Goal: Use online tool/utility: Use online tool/utility

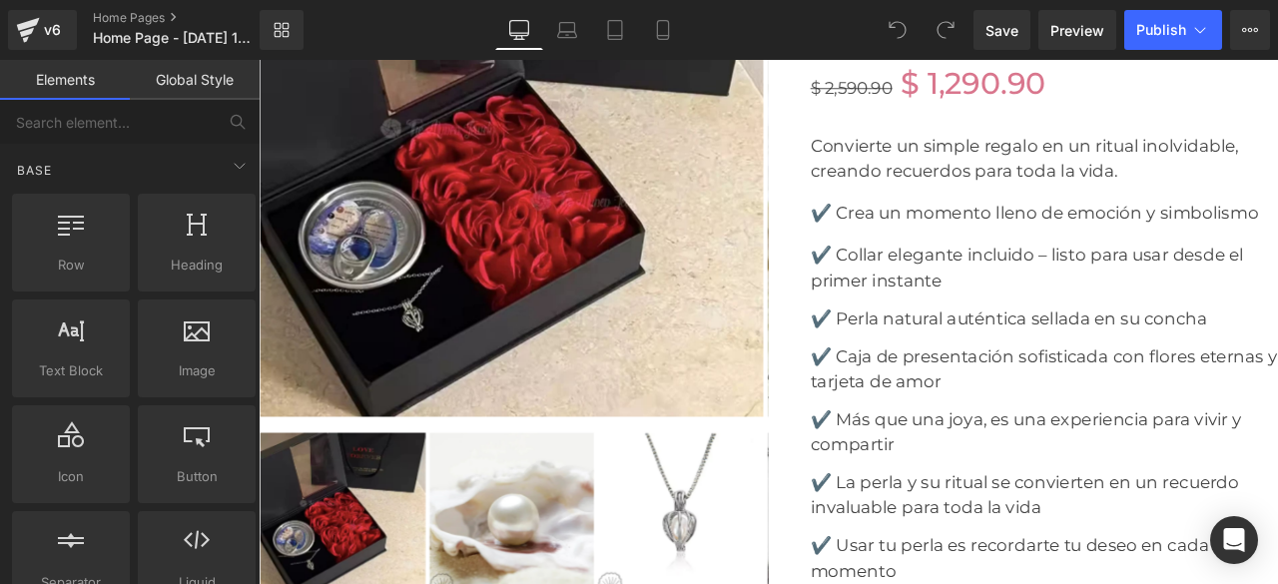
scroll to position [5490, 0]
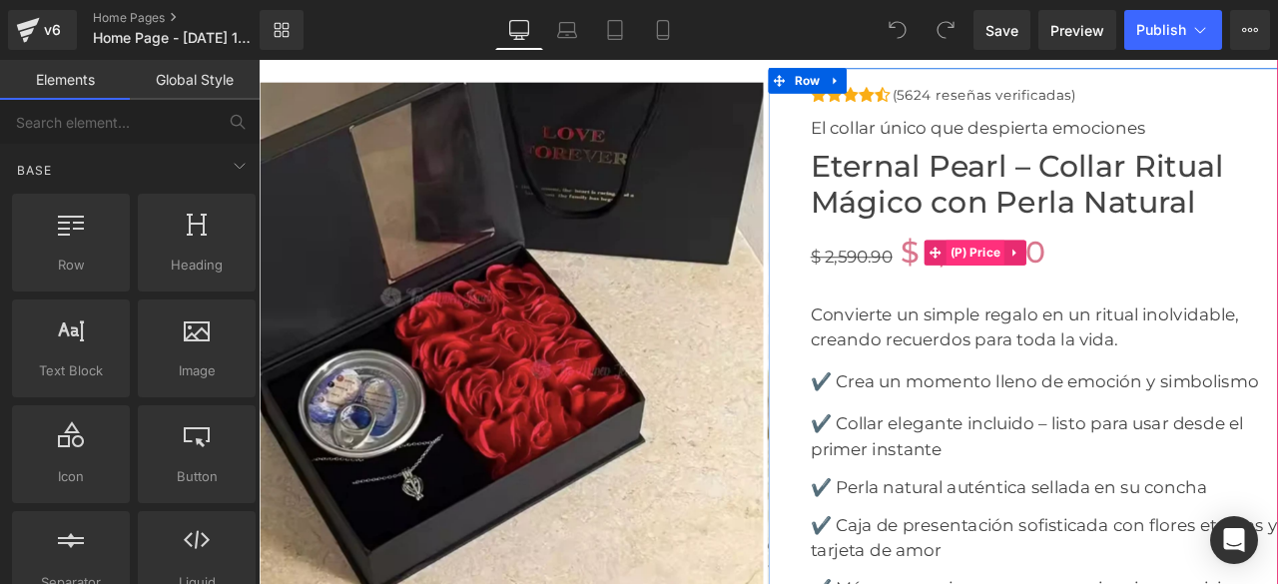
click at [1084, 288] on span "(P) Price" at bounding box center [1108, 289] width 70 height 30
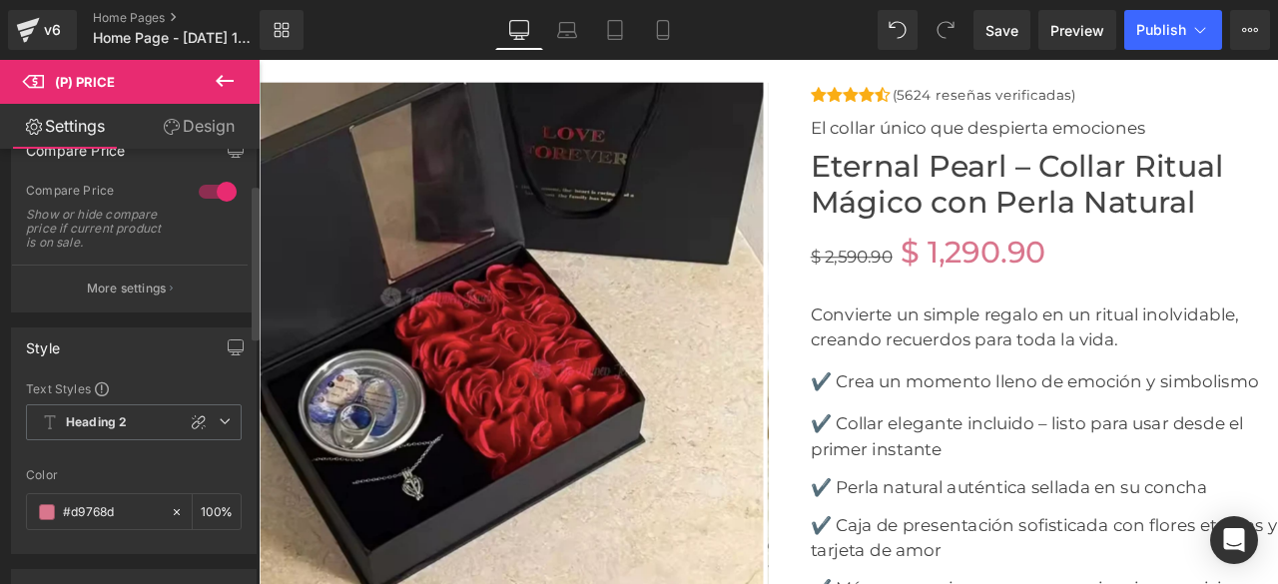
scroll to position [0, 0]
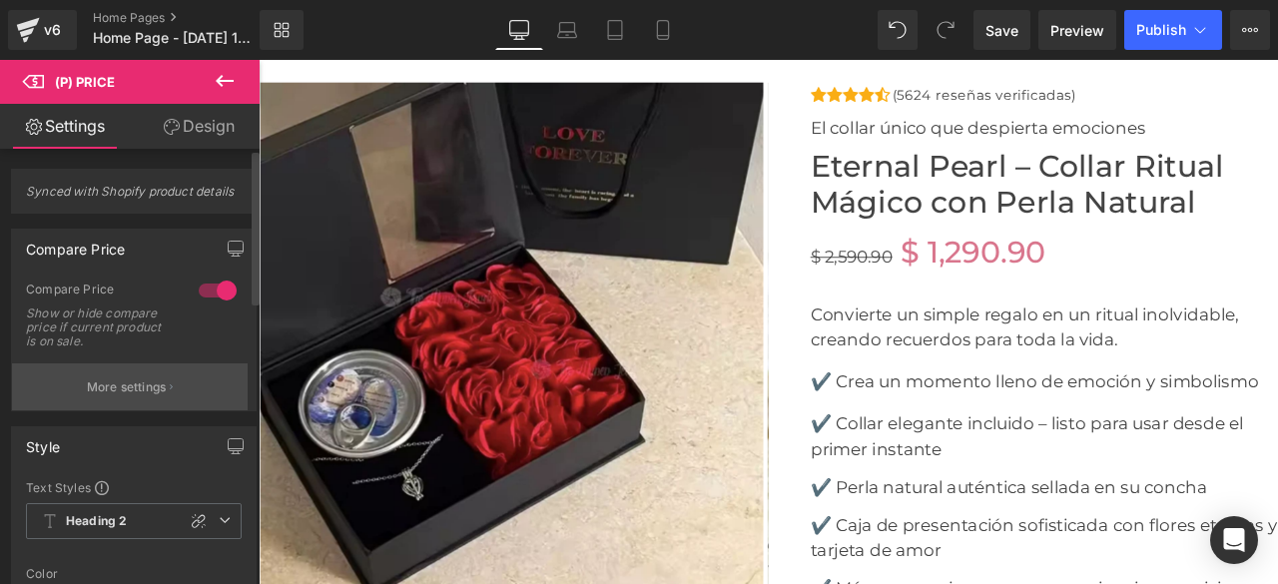
click at [156, 380] on p "More settings" at bounding box center [127, 387] width 80 height 18
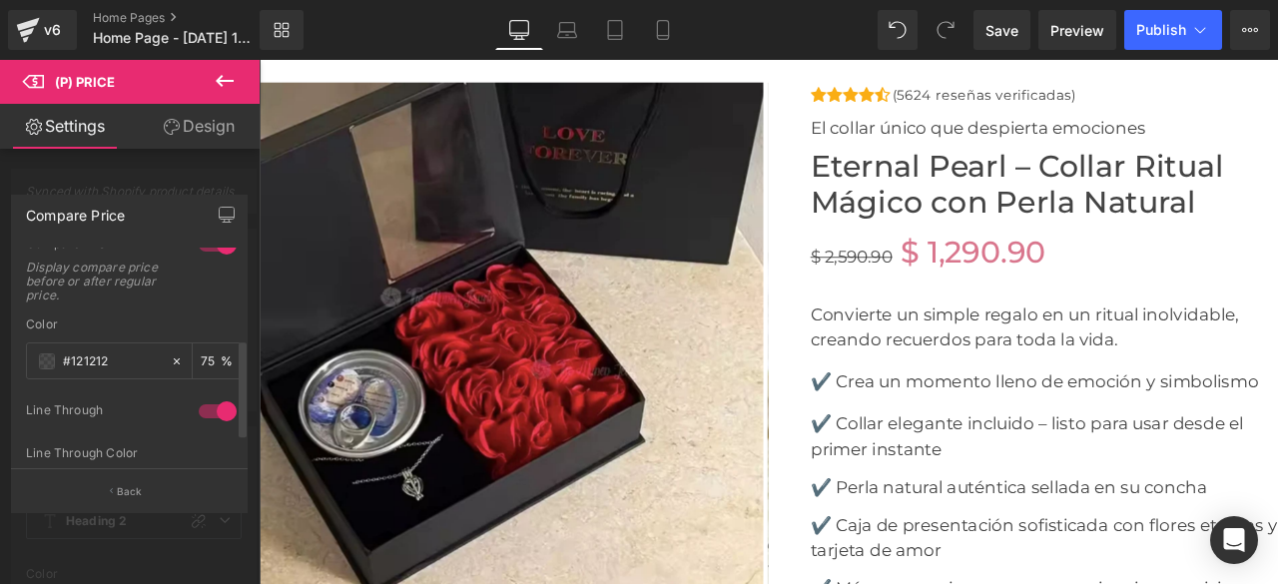
scroll to position [200, 0]
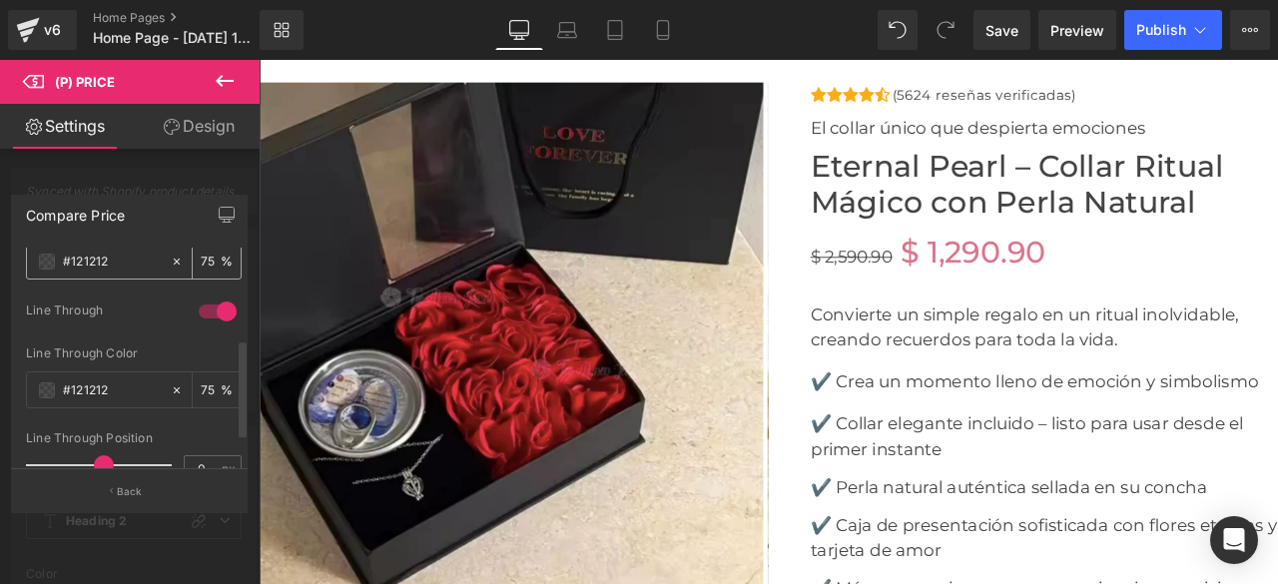
click at [174, 259] on icon at bounding box center [177, 261] width 6 height 6
click at [107, 269] on input "#121212" at bounding box center [112, 262] width 98 height 22
click at [170, 258] on icon at bounding box center [177, 262] width 14 height 14
click at [117, 259] on input "#121212" at bounding box center [112, 262] width 98 height 22
type input "n"
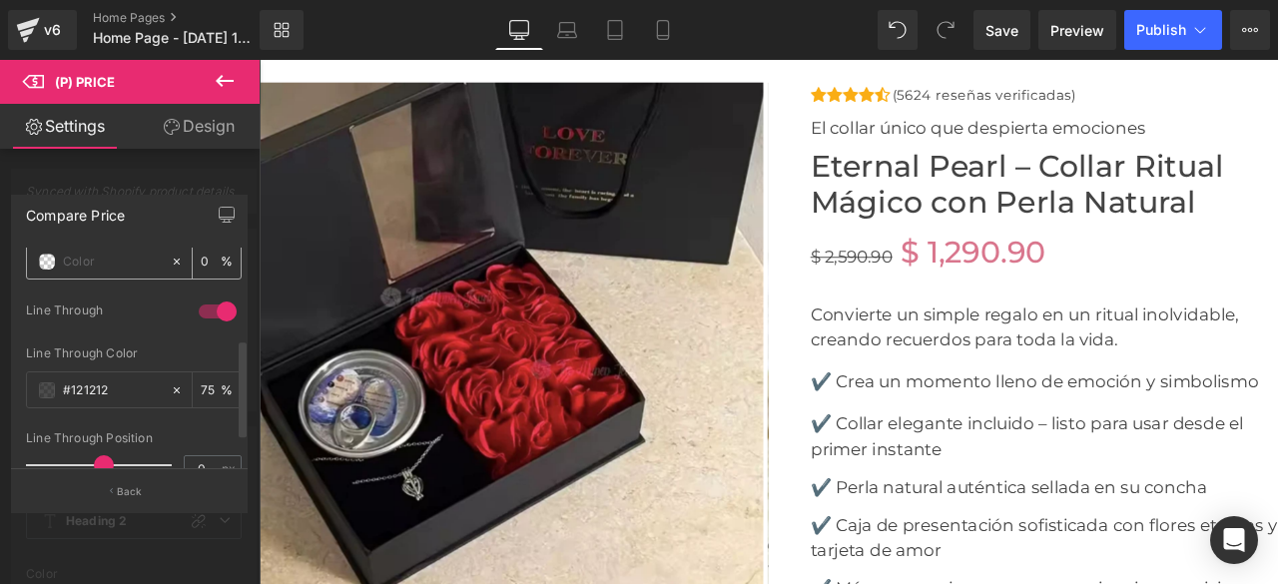
paste input "#c9c9c9"
type input "#c9c9c9"
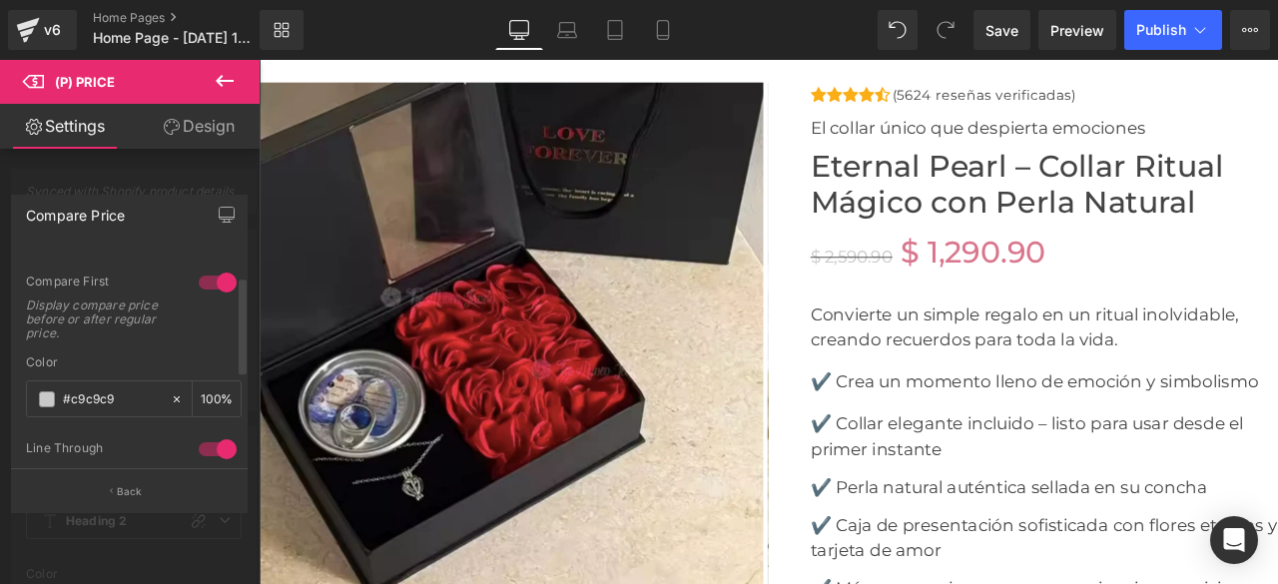
scroll to position [0, 0]
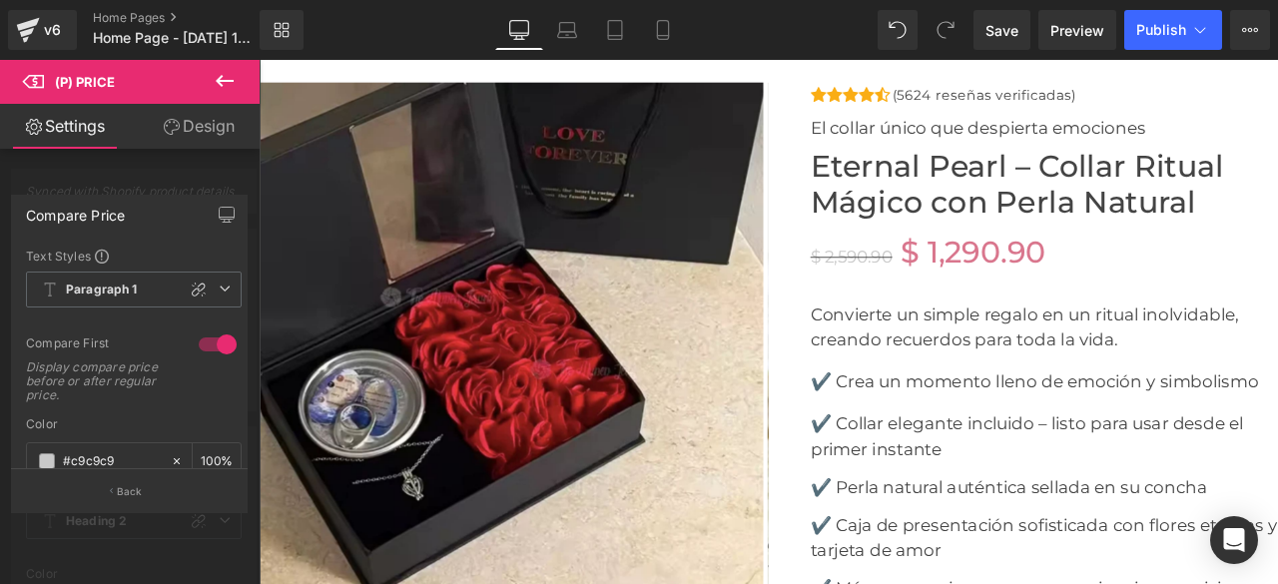
click at [206, 128] on link "Design" at bounding box center [199, 126] width 130 height 45
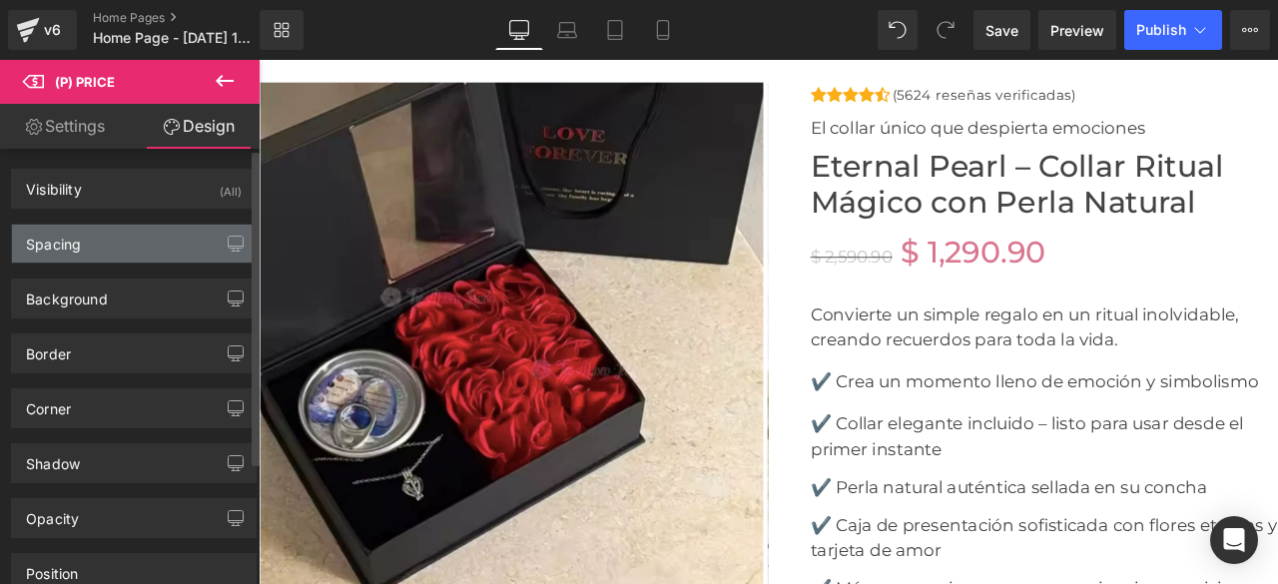
click at [86, 248] on div "Spacing" at bounding box center [134, 244] width 244 height 38
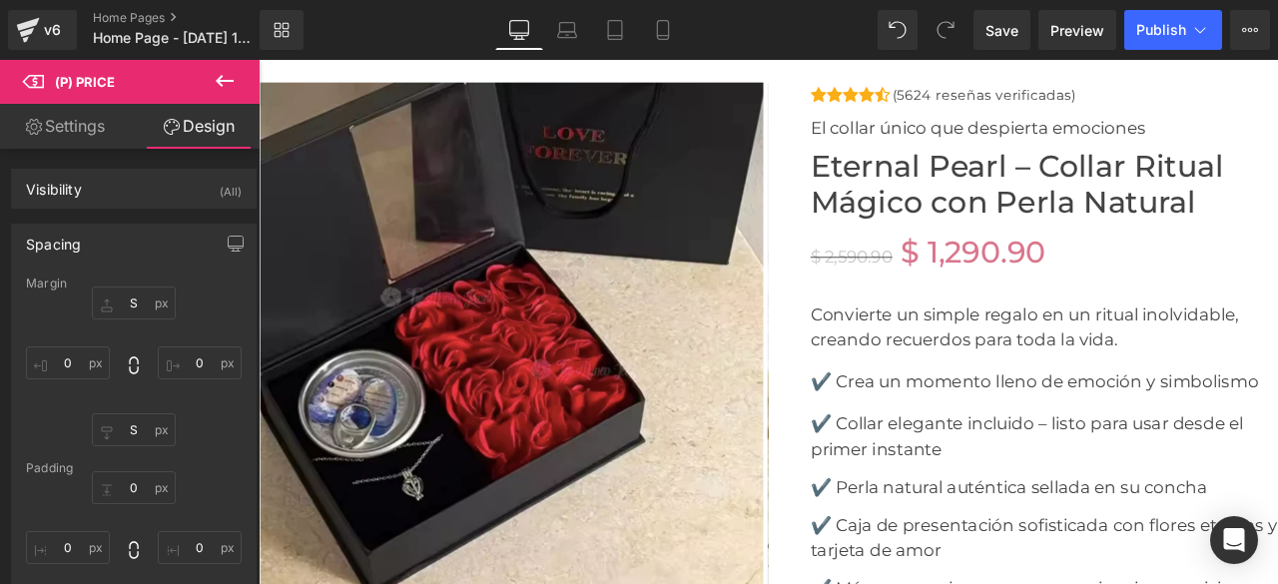
click at [102, 126] on link "Settings" at bounding box center [65, 126] width 130 height 45
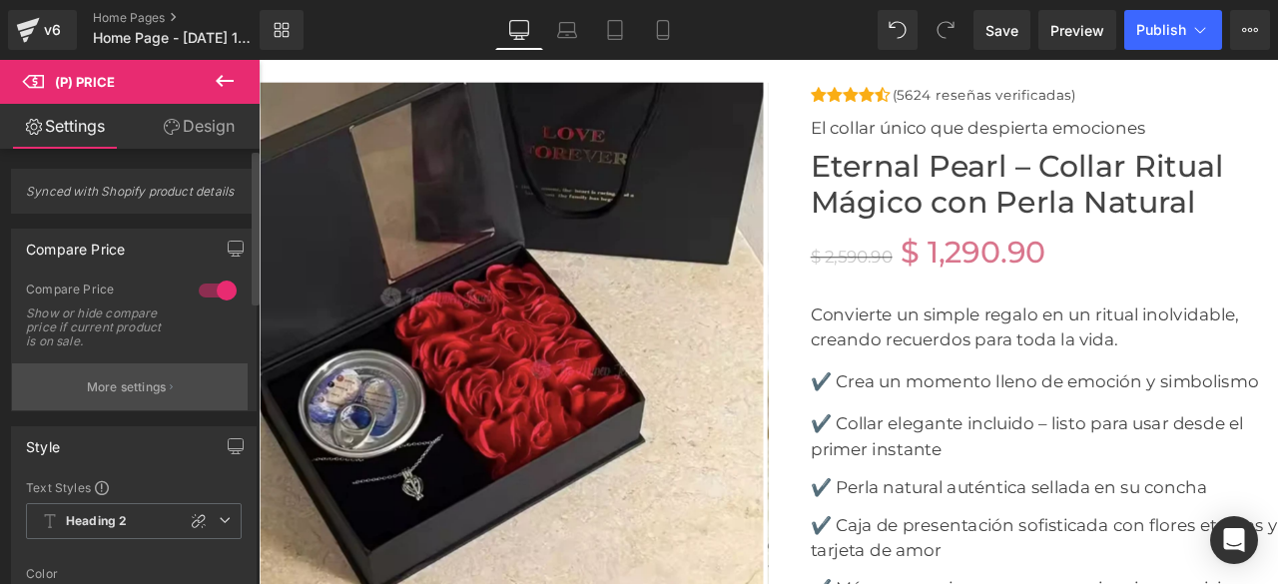
click at [162, 388] on p "More settings" at bounding box center [127, 387] width 80 height 18
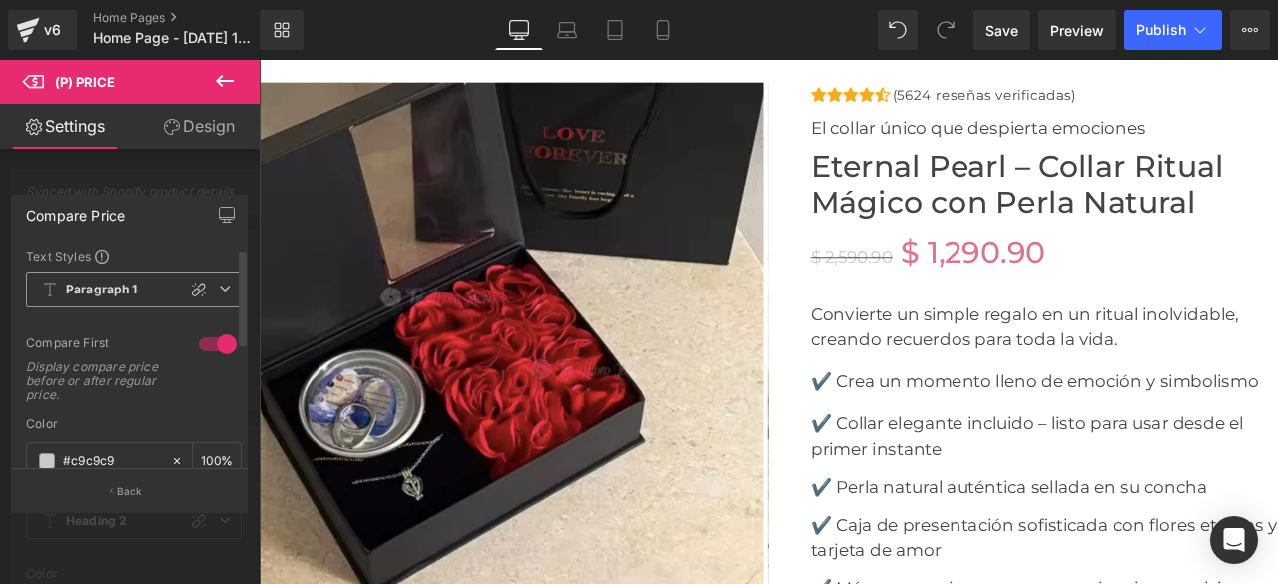
click at [219, 290] on icon at bounding box center [225, 288] width 12 height 12
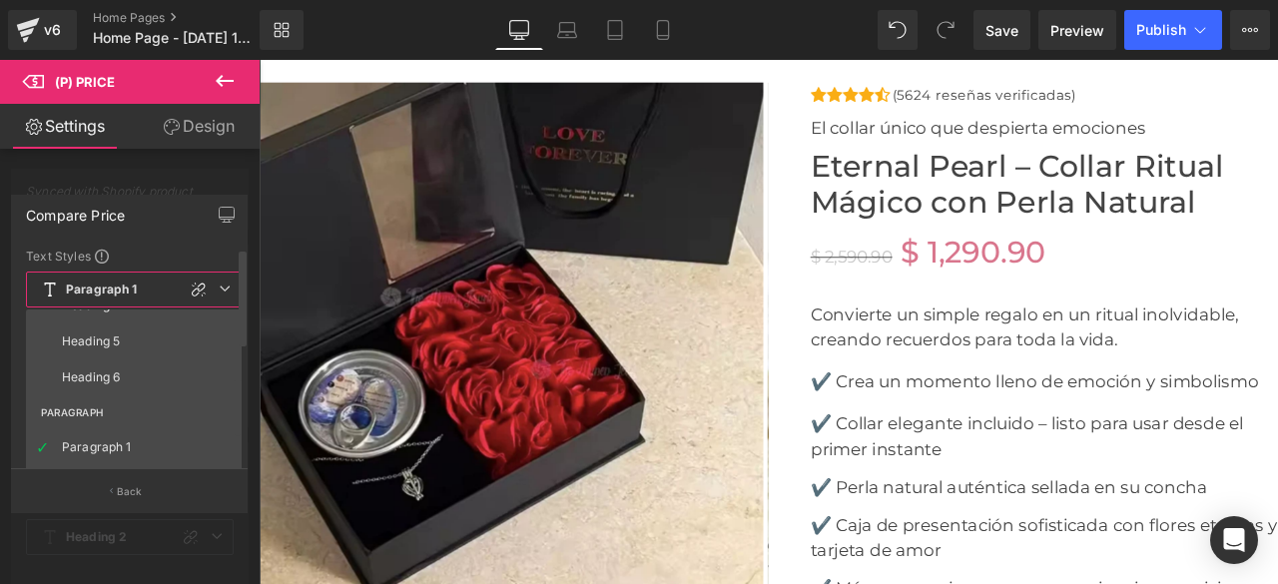
scroll to position [100, 0]
click at [103, 373] on div "Heading 3" at bounding box center [91, 369] width 58 height 14
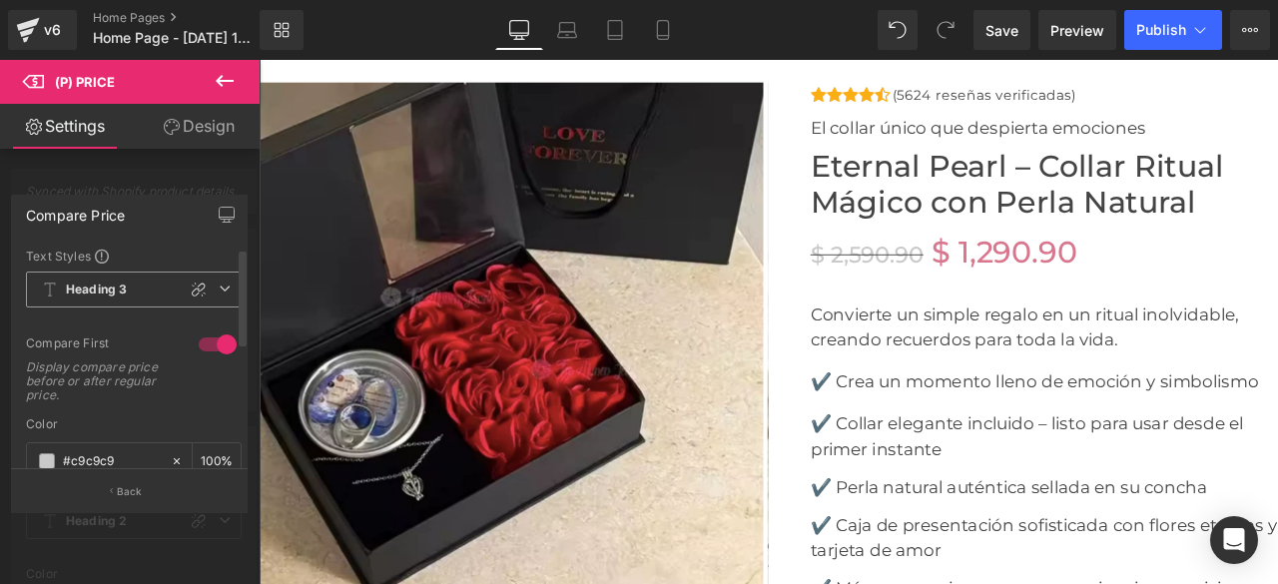
click at [170, 291] on span "Heading 3" at bounding box center [134, 290] width 216 height 36
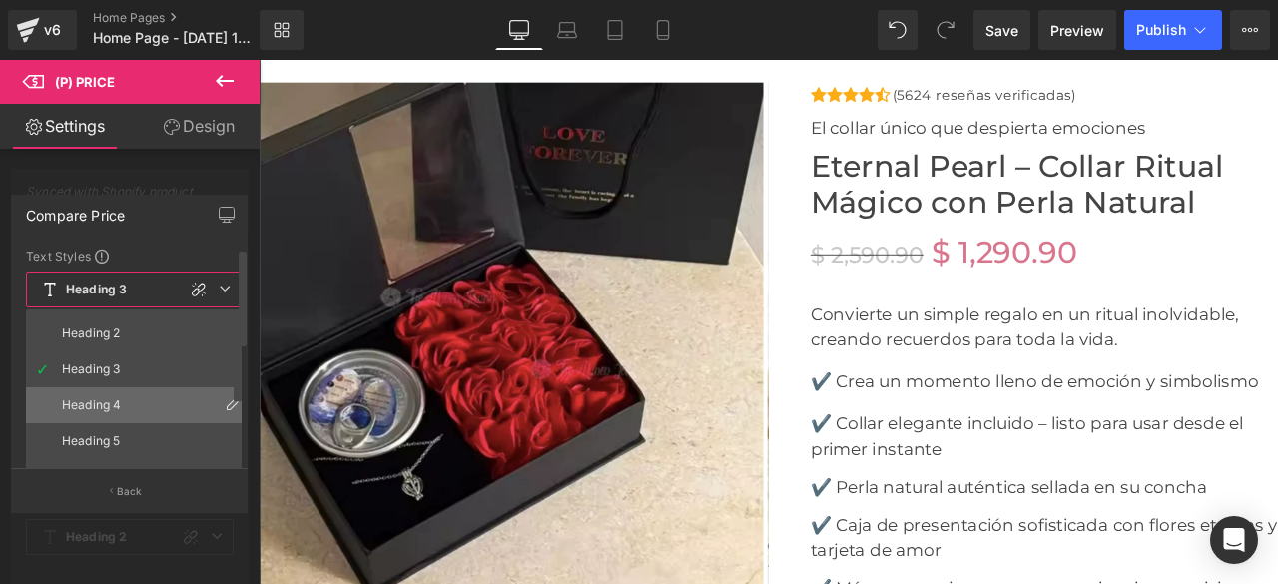
click at [111, 400] on div "Heading 4" at bounding box center [91, 405] width 59 height 14
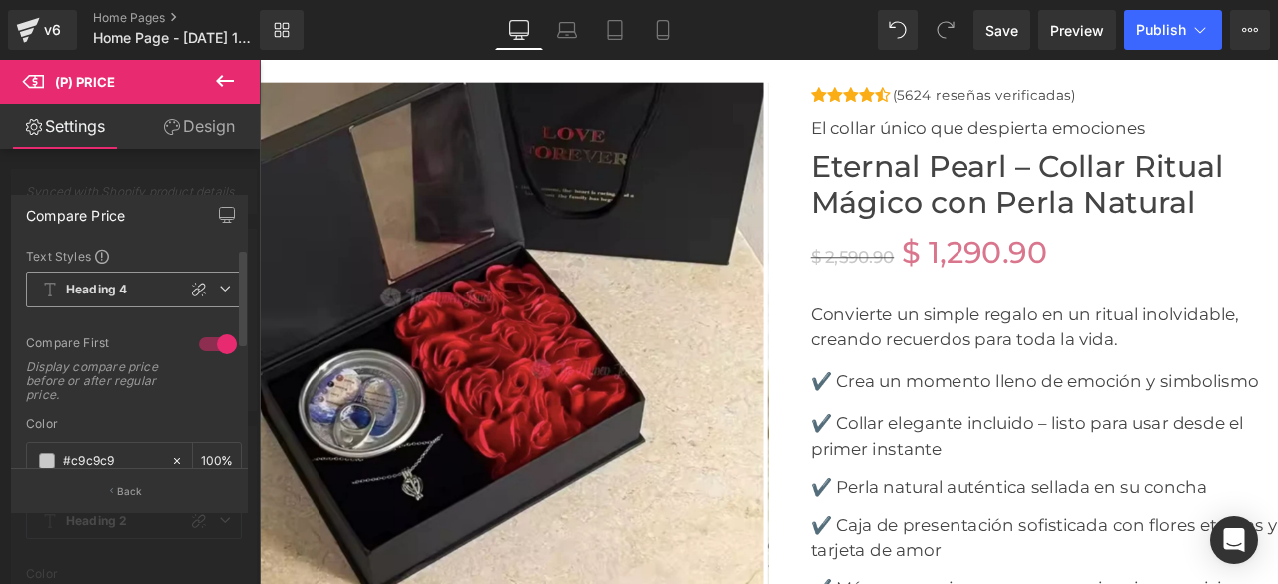
click at [134, 286] on span "Heading 4" at bounding box center [134, 290] width 216 height 36
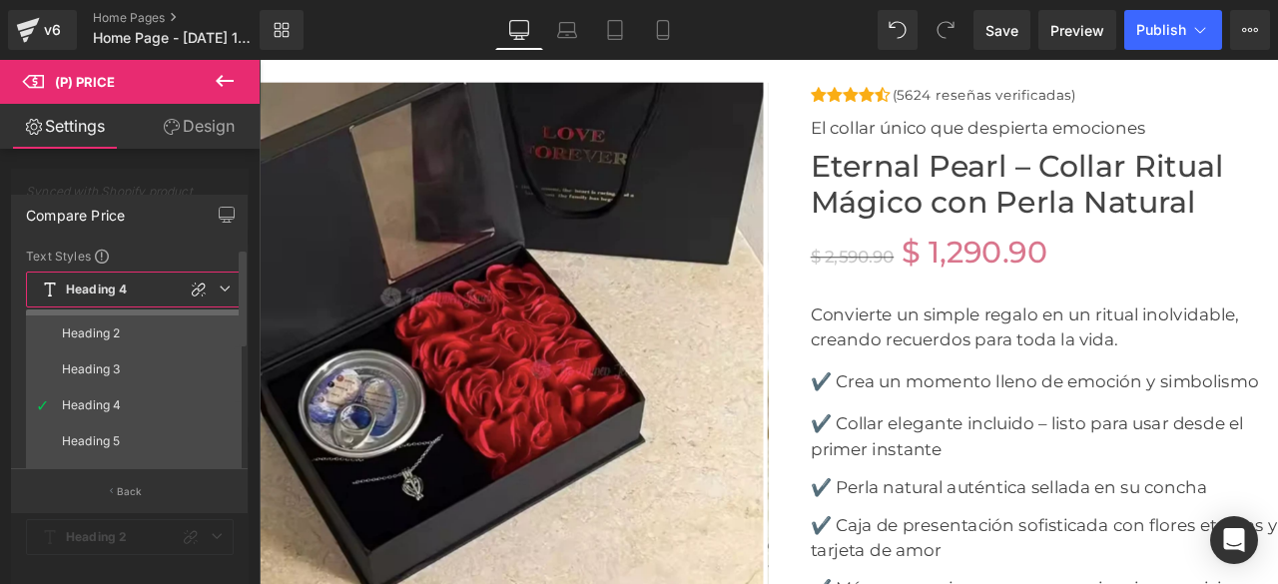
scroll to position [0, 0]
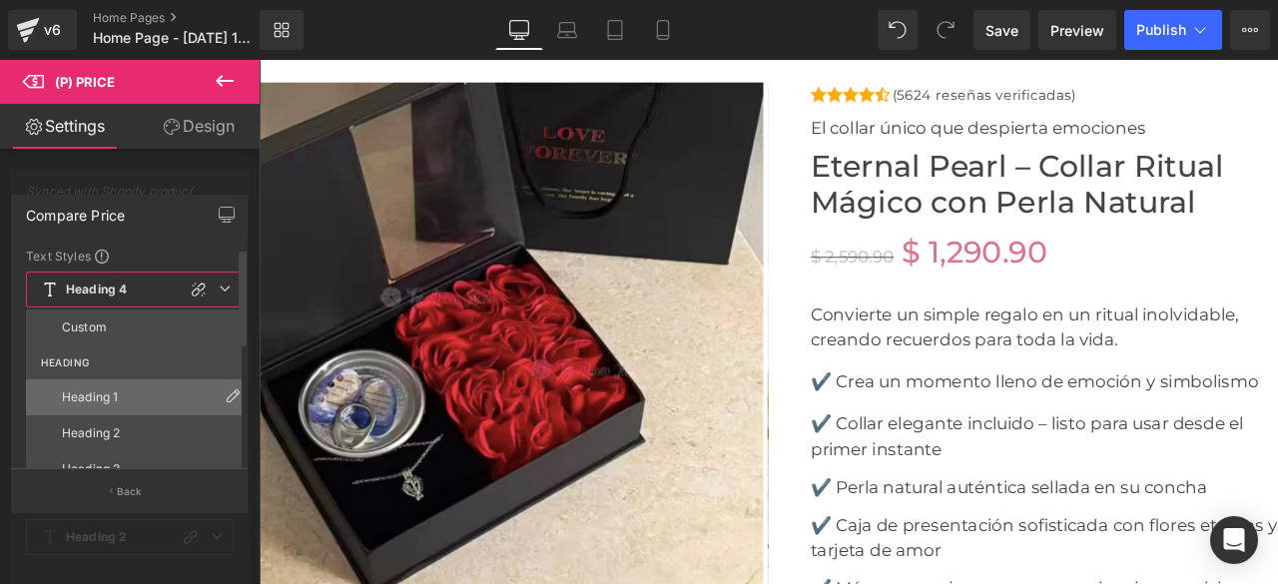
click at [118, 399] on div "Heading 1" at bounding box center [90, 397] width 56 height 14
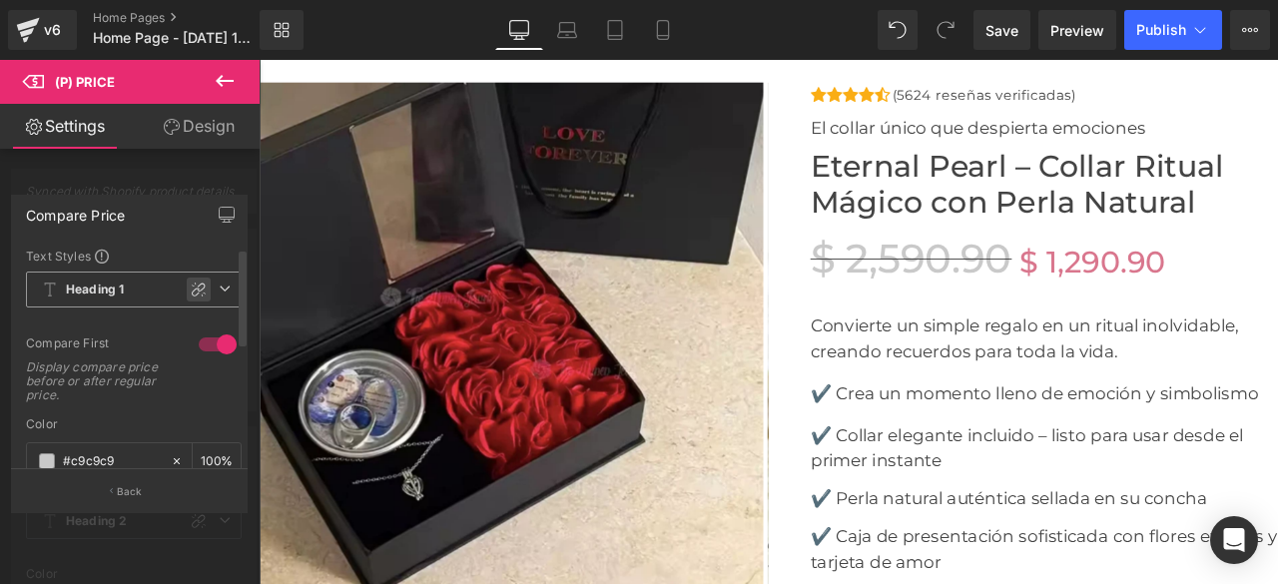
click at [191, 286] on icon at bounding box center [199, 289] width 16 height 16
click at [219, 292] on icon at bounding box center [225, 288] width 12 height 12
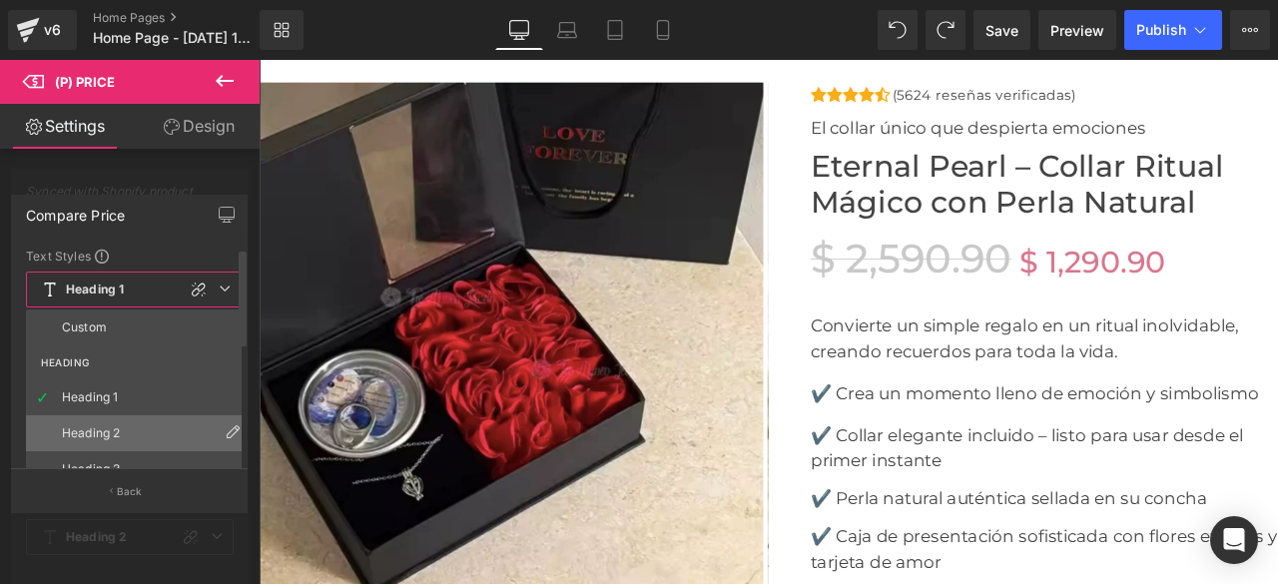
click at [96, 427] on div "Heading 2" at bounding box center [91, 433] width 58 height 14
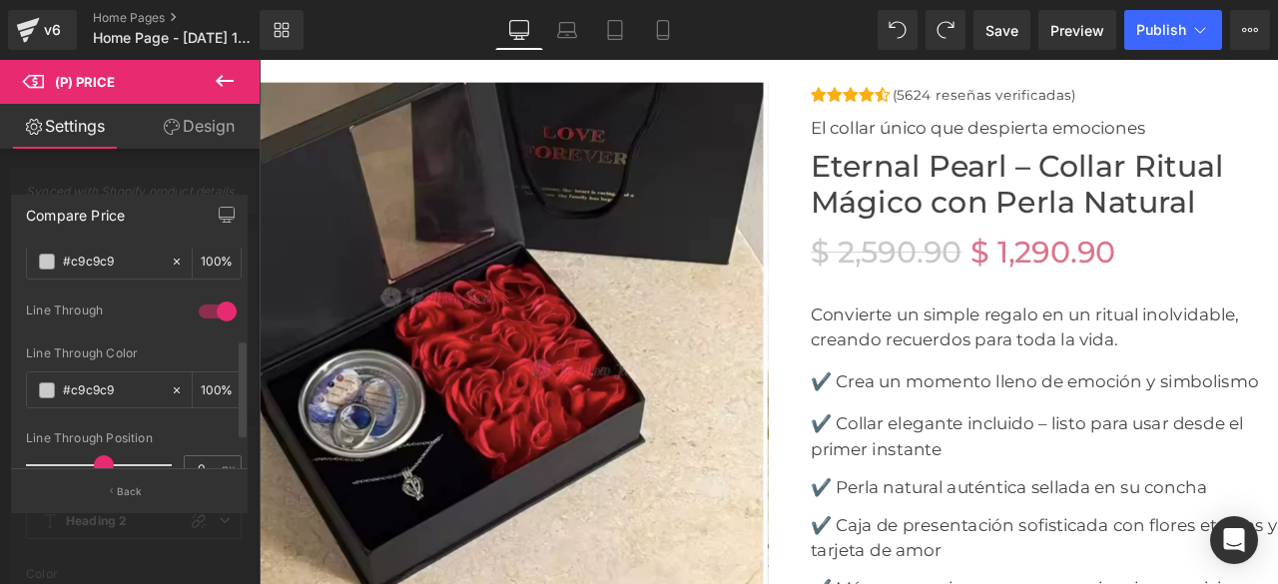
scroll to position [262, 0]
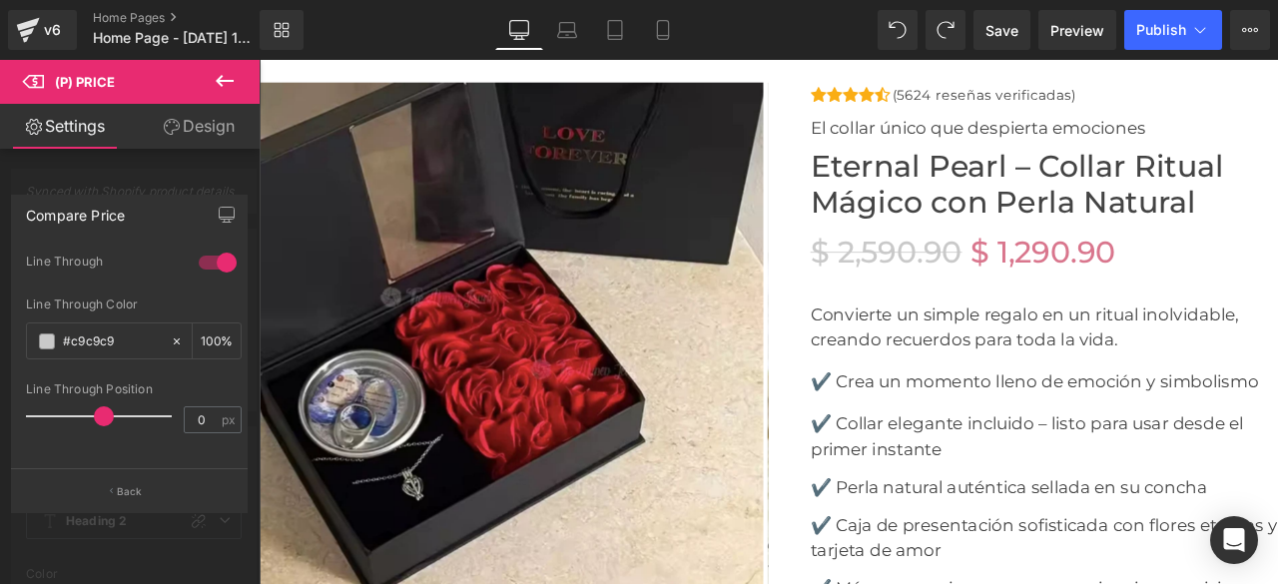
click at [96, 125] on link "Settings" at bounding box center [65, 126] width 130 height 45
click at [213, 93] on button at bounding box center [225, 82] width 70 height 44
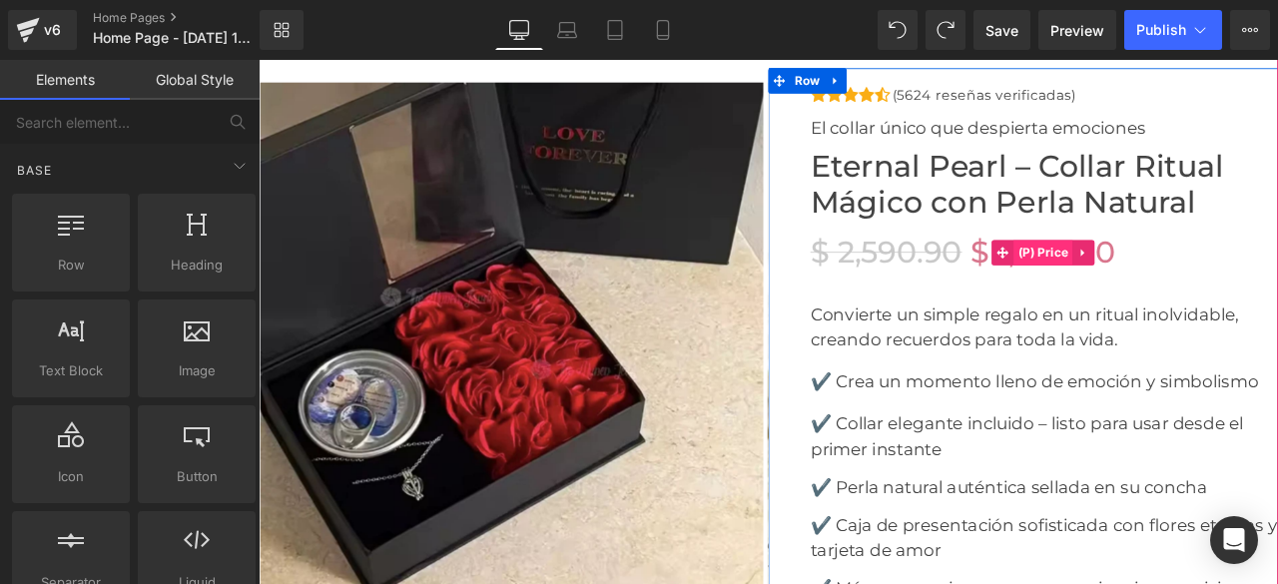
click at [1163, 277] on span "(P) Price" at bounding box center [1188, 289] width 70 height 30
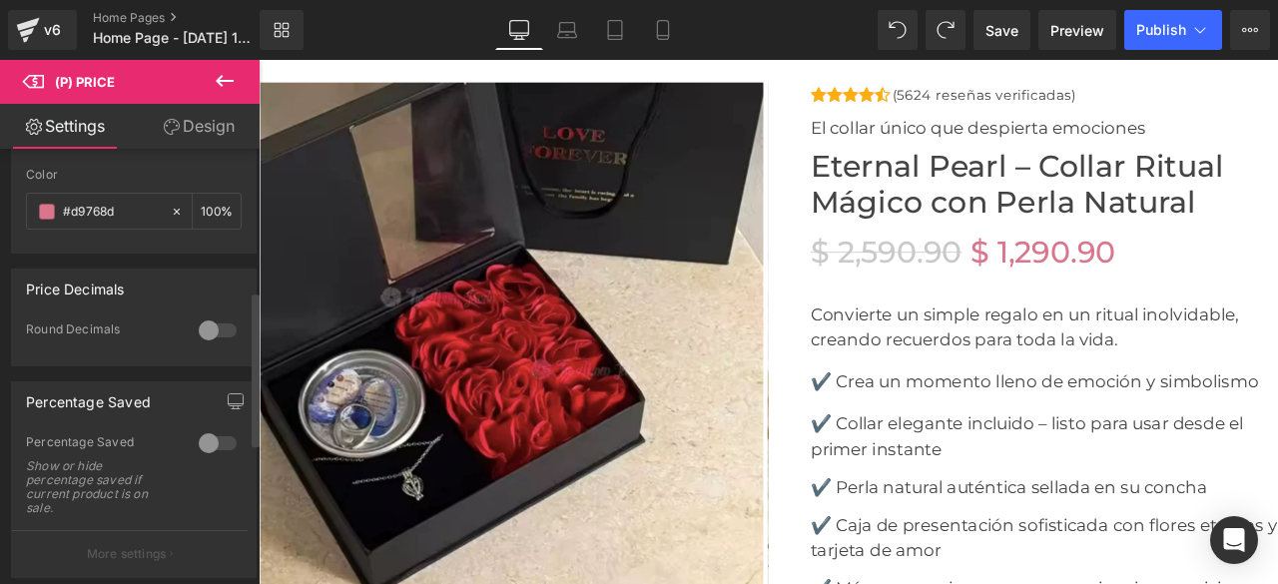
scroll to position [299, 0]
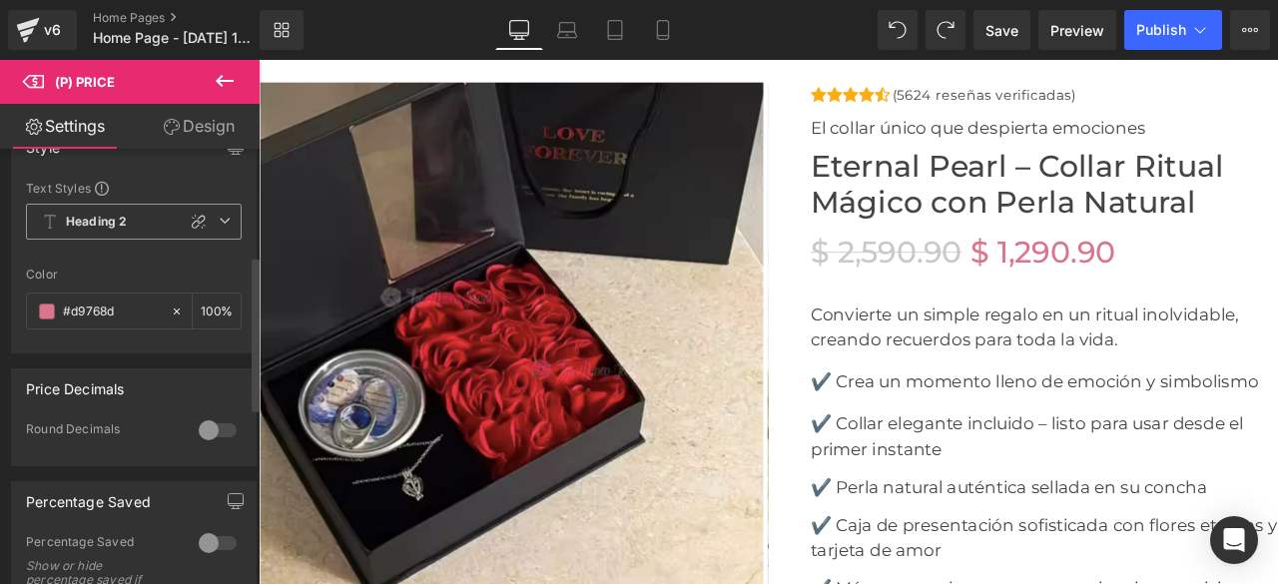
click at [222, 215] on icon at bounding box center [225, 221] width 12 height 12
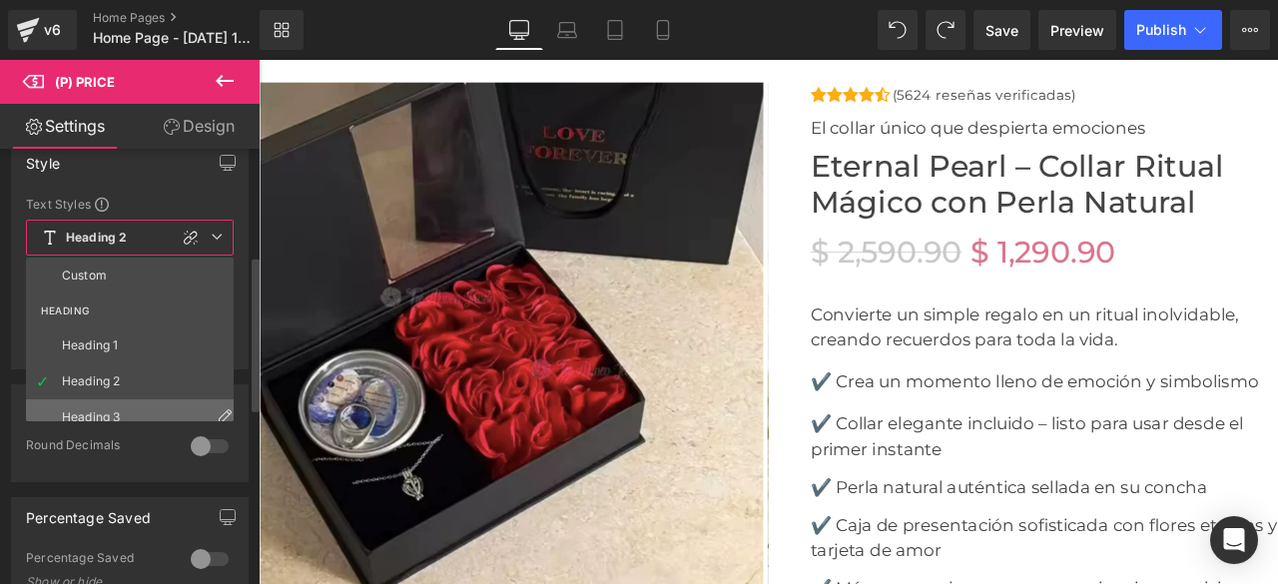
click at [110, 399] on li "Heading 3" at bounding box center [134, 417] width 217 height 36
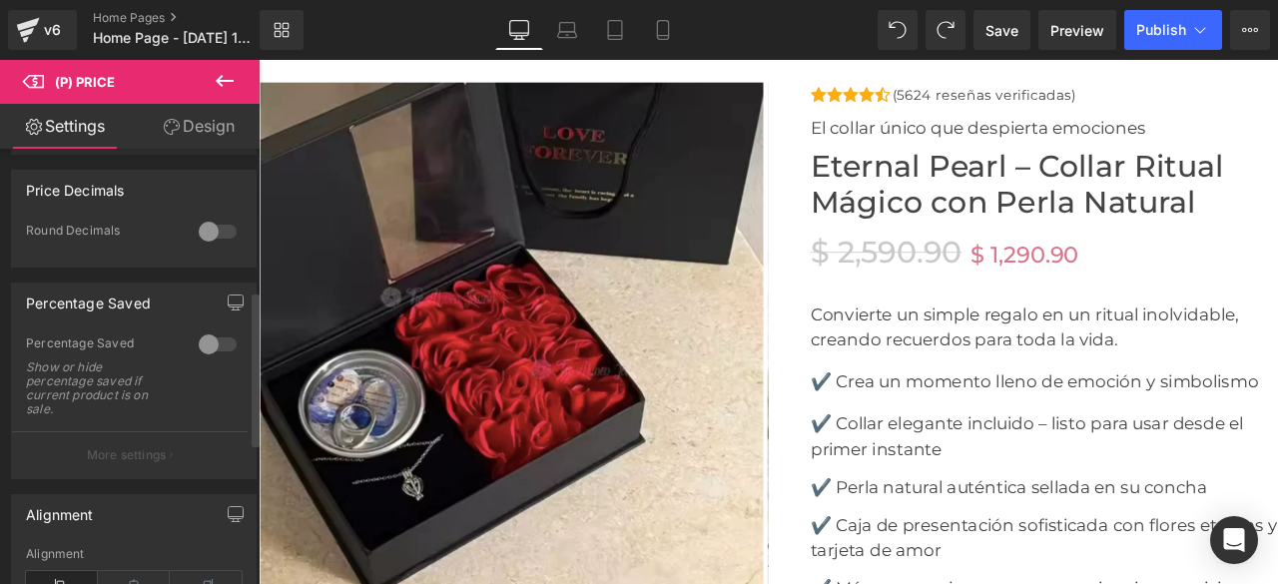
scroll to position [0, 0]
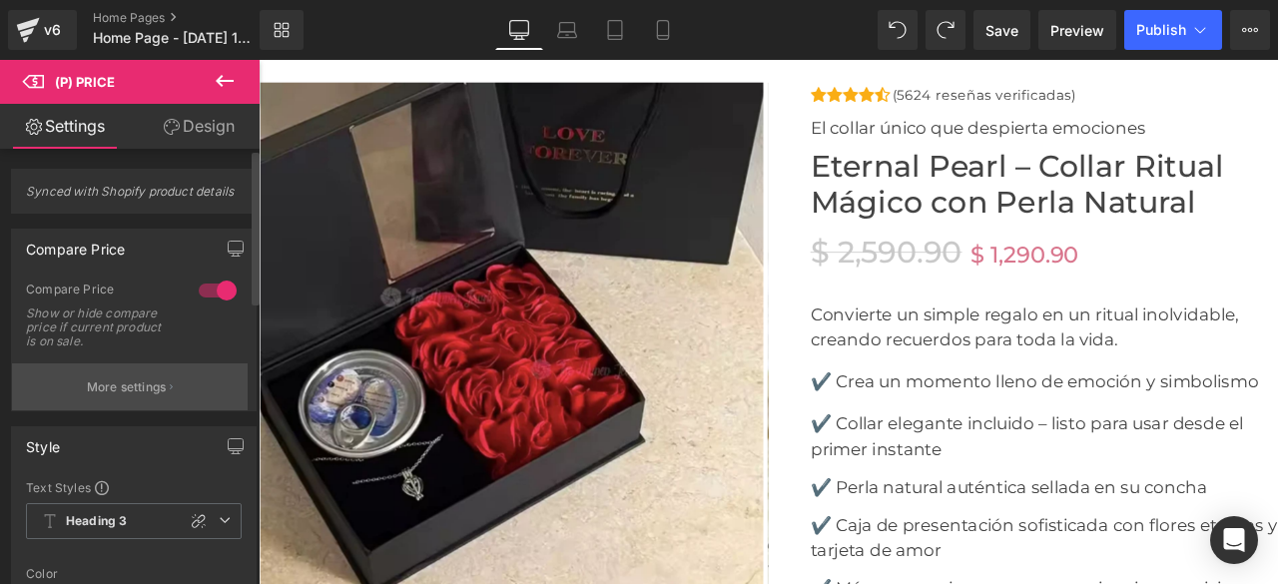
click at [148, 391] on p "More settings" at bounding box center [127, 387] width 80 height 18
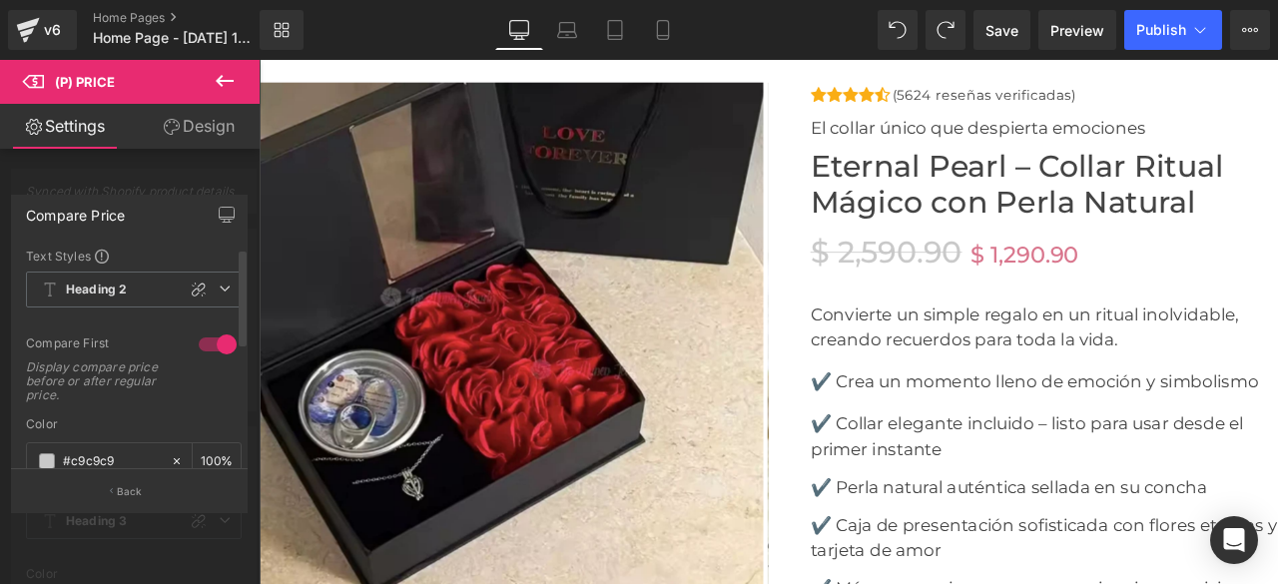
click at [202, 341] on div at bounding box center [218, 344] width 48 height 32
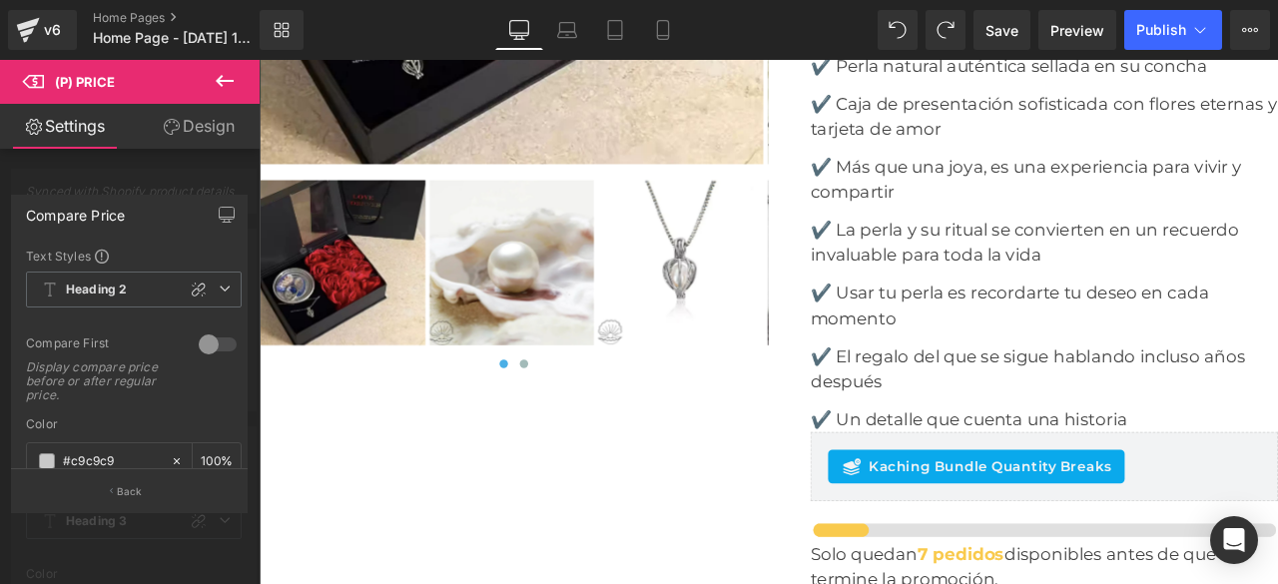
scroll to position [5690, 0]
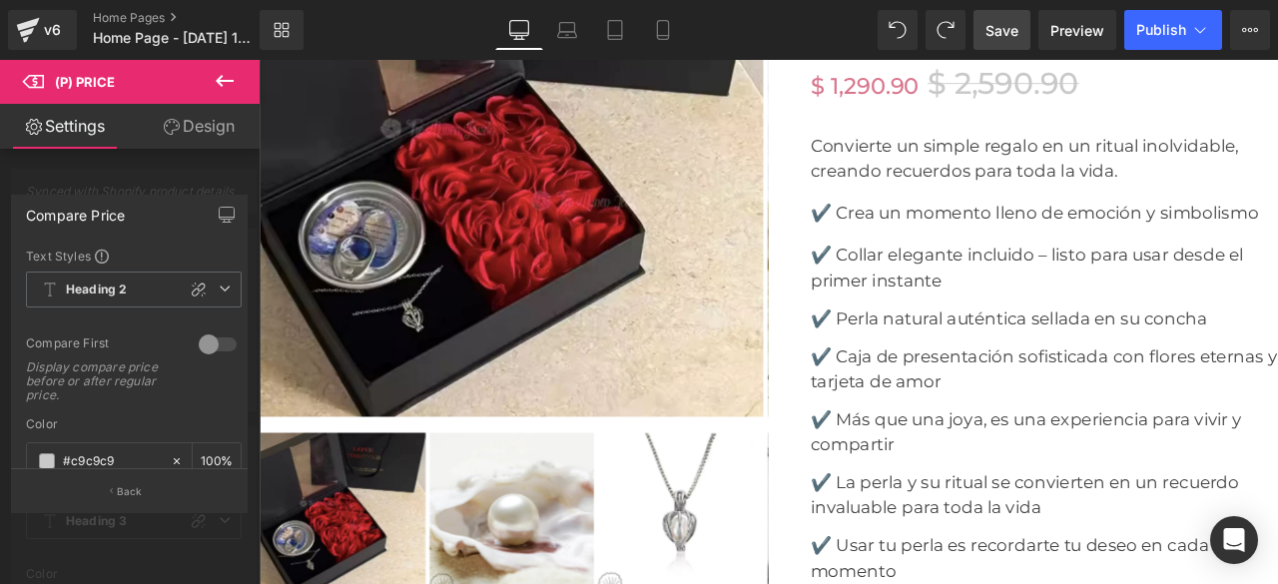
click at [996, 27] on span "Save" at bounding box center [1001, 30] width 33 height 21
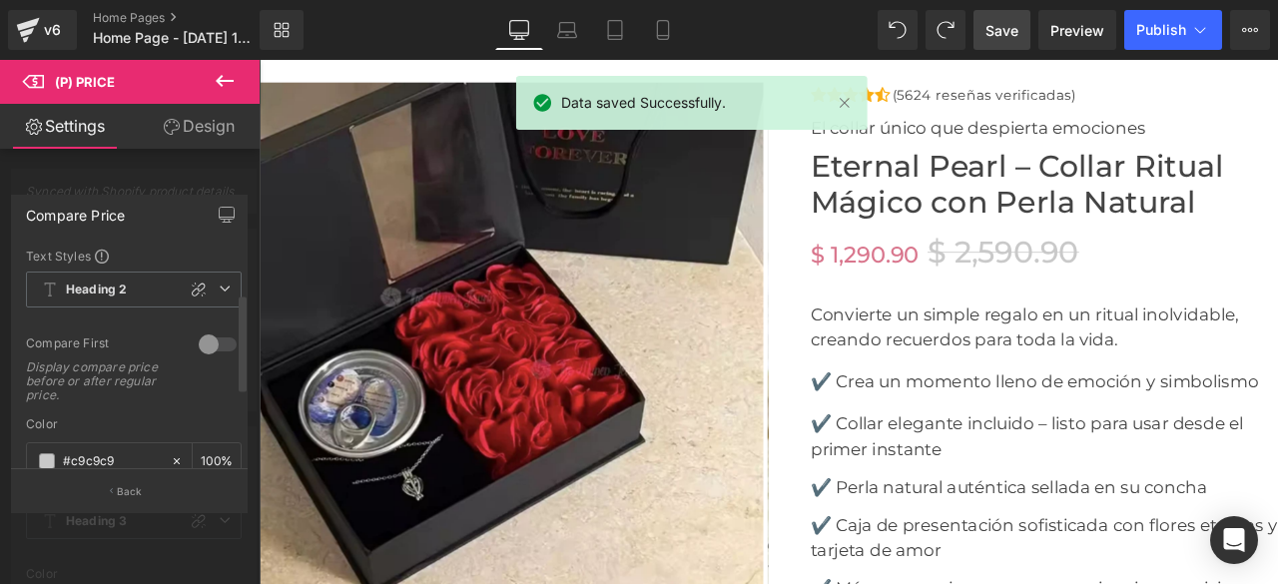
scroll to position [200, 0]
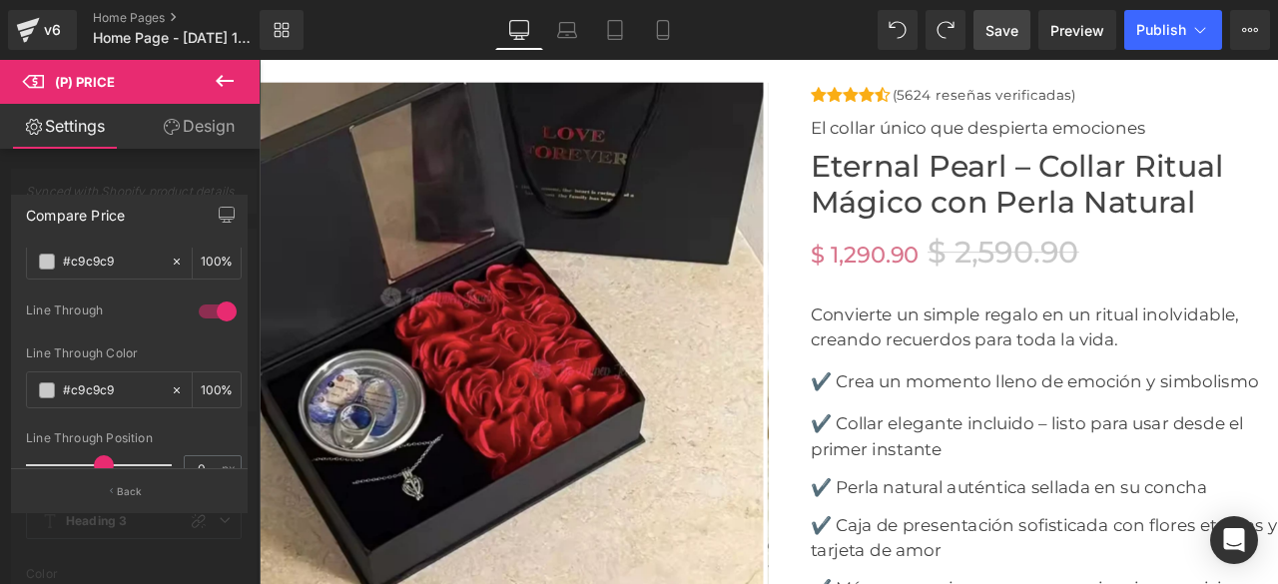
click at [218, 82] on icon at bounding box center [225, 81] width 18 height 12
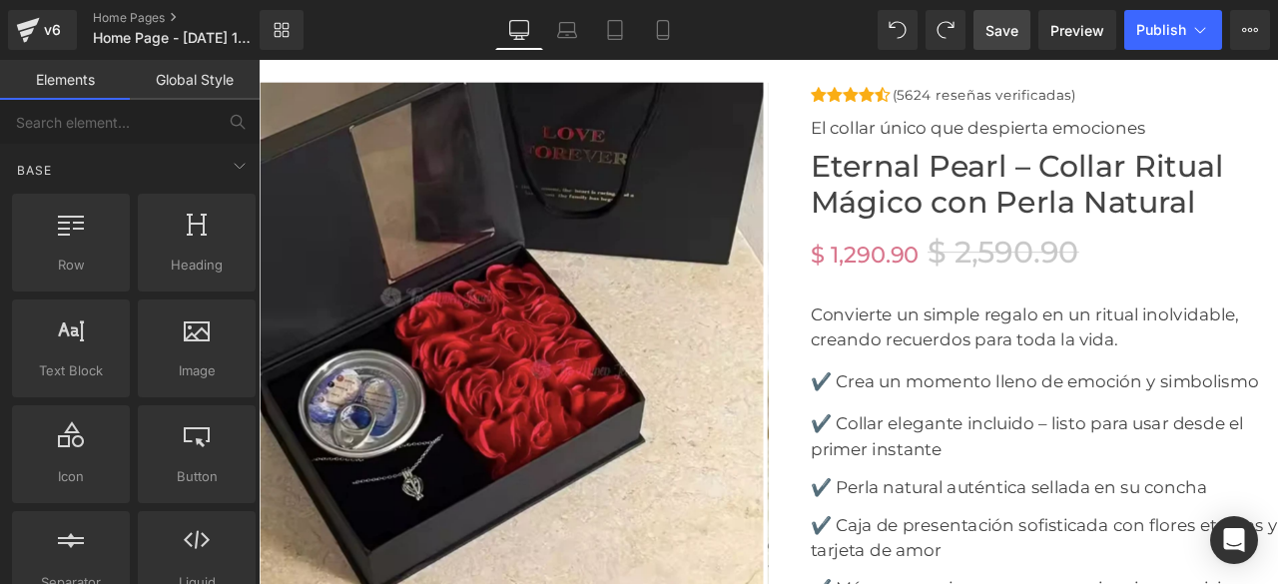
click at [224, 83] on link "Global Style" at bounding box center [195, 80] width 130 height 40
click at [33, 81] on link "Elements" at bounding box center [65, 80] width 130 height 40
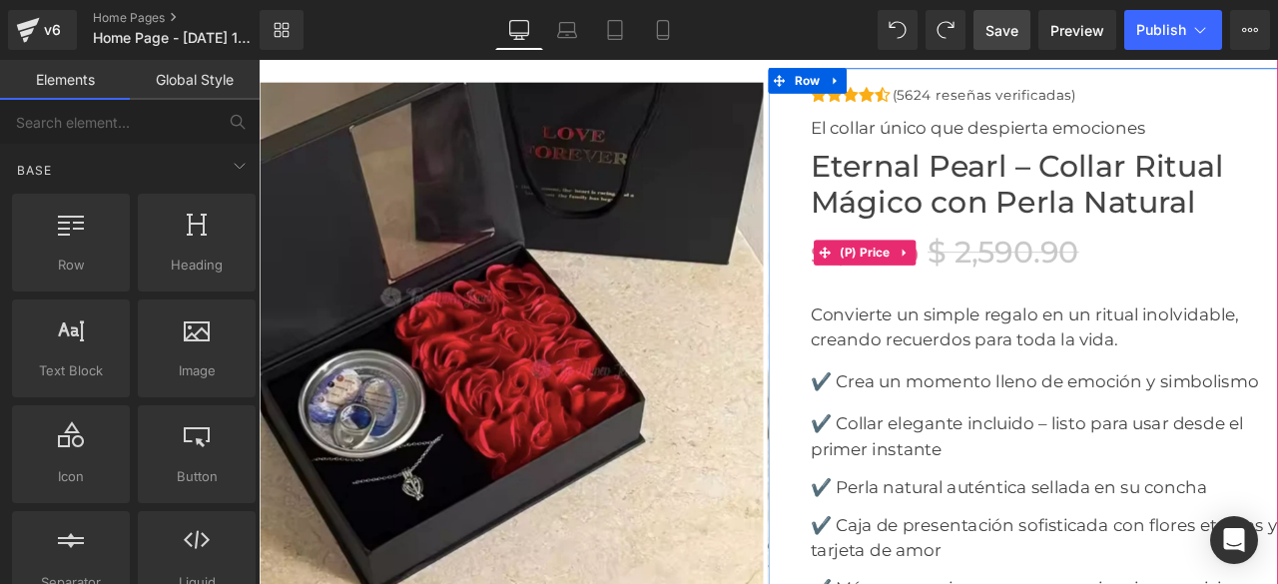
click at [1003, 277] on span "(P) Price" at bounding box center [977, 289] width 70 height 30
click at [1082, 279] on span "$ 2,590.90" at bounding box center [1141, 288] width 180 height 43
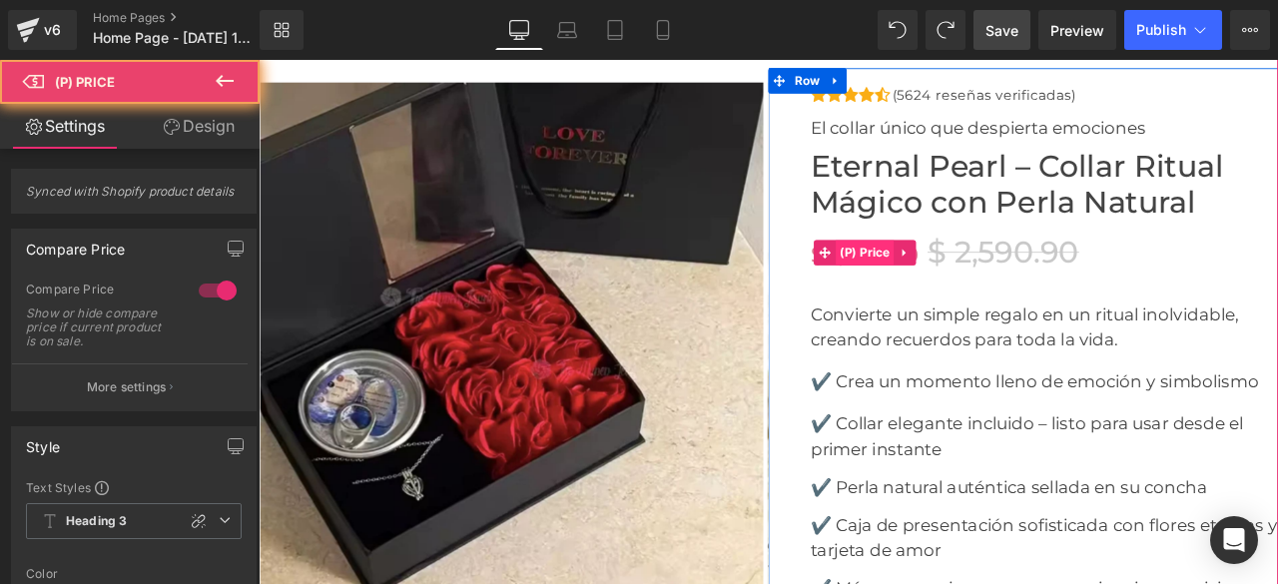
click at [964, 281] on span "(P) Price" at bounding box center [977, 289] width 70 height 30
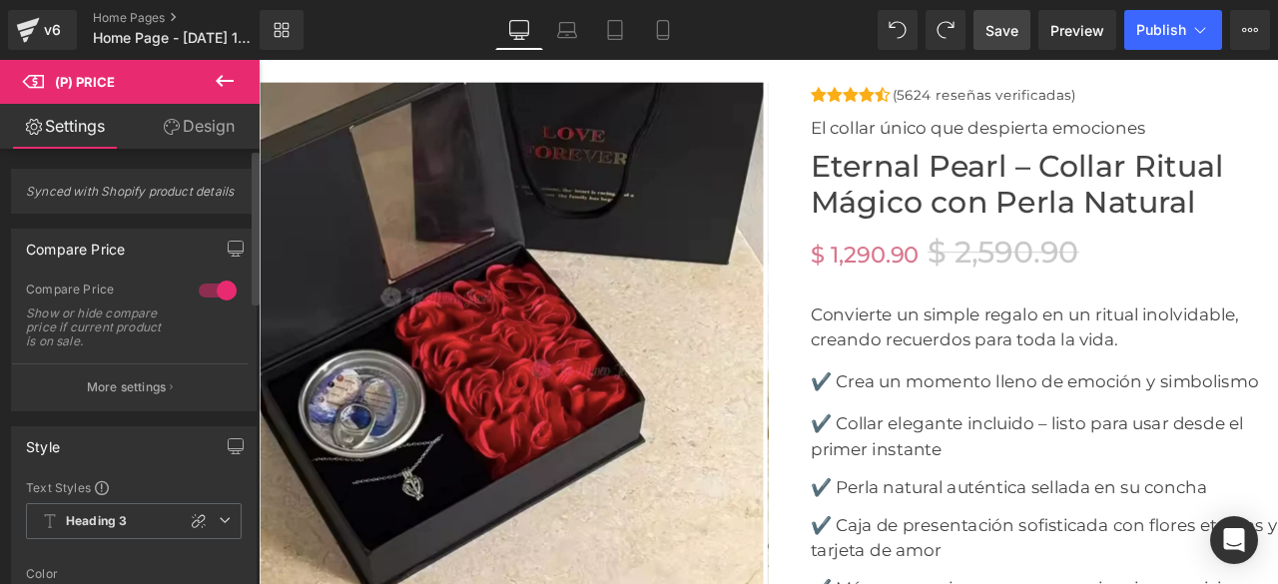
click at [201, 288] on div at bounding box center [218, 291] width 48 height 32
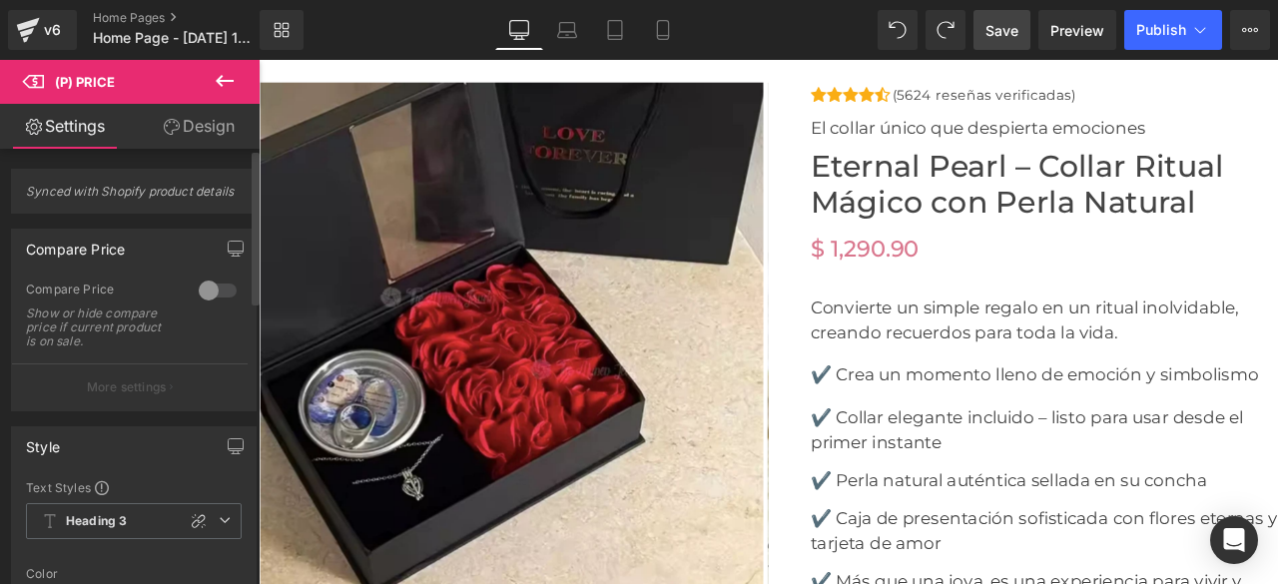
click at [204, 291] on div at bounding box center [218, 291] width 48 height 32
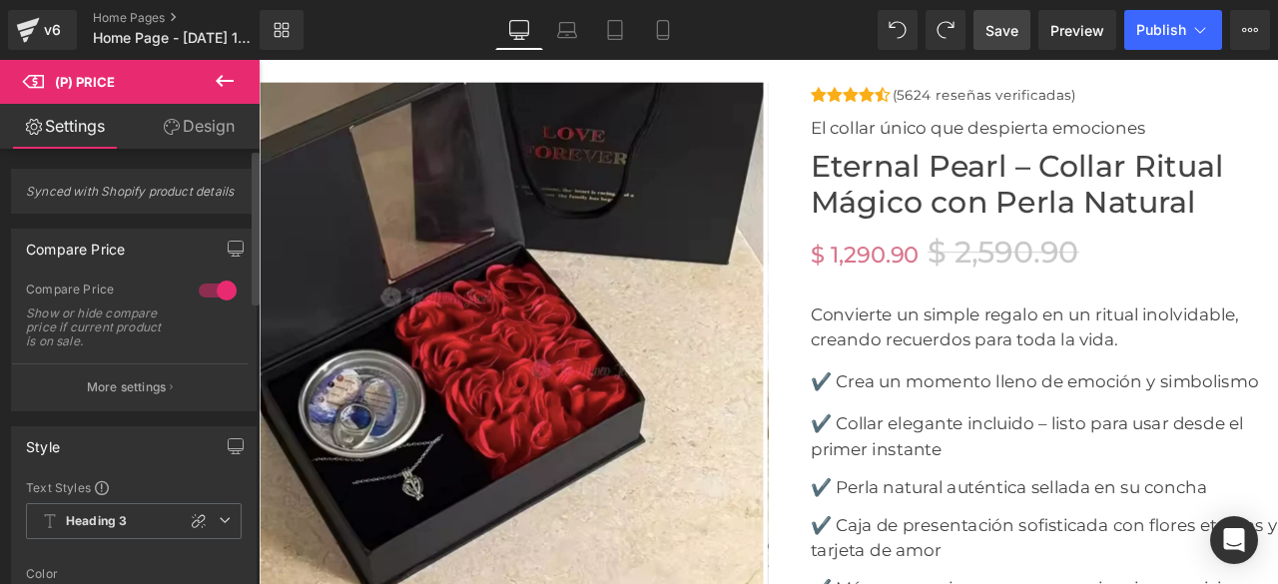
click at [200, 290] on div at bounding box center [218, 291] width 48 height 32
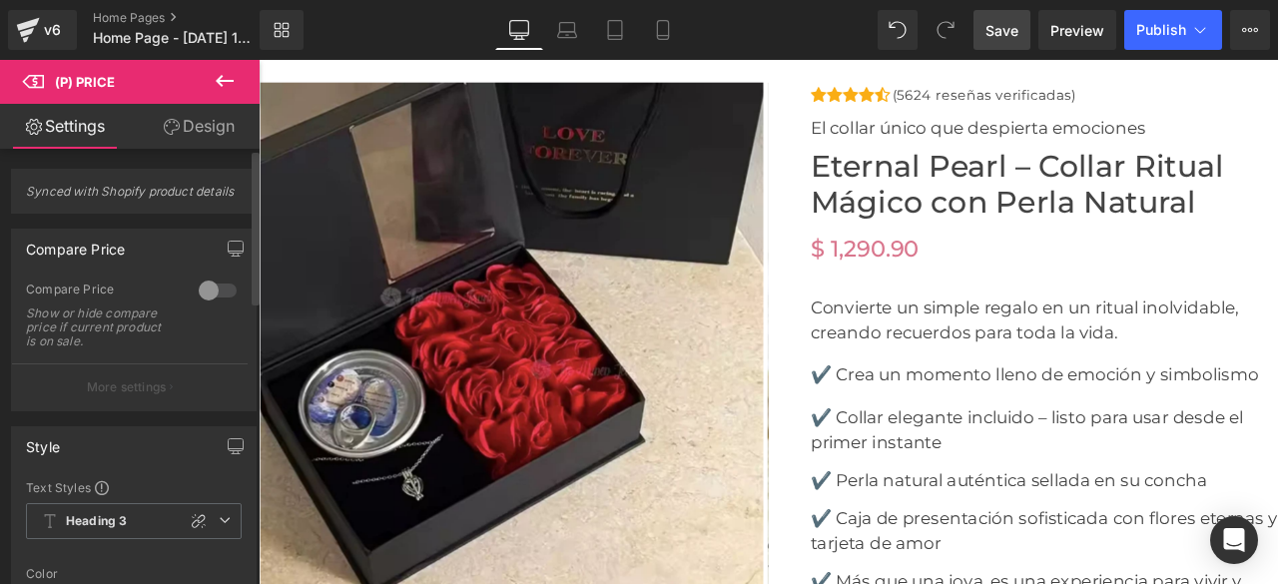
click at [204, 289] on div at bounding box center [218, 291] width 48 height 32
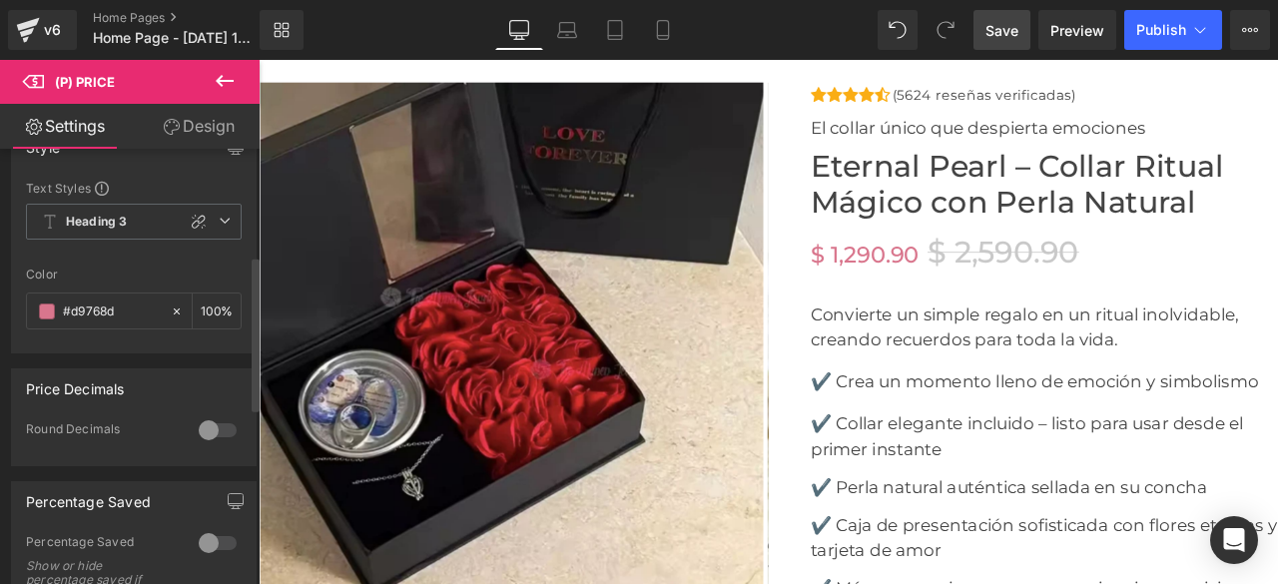
scroll to position [399, 0]
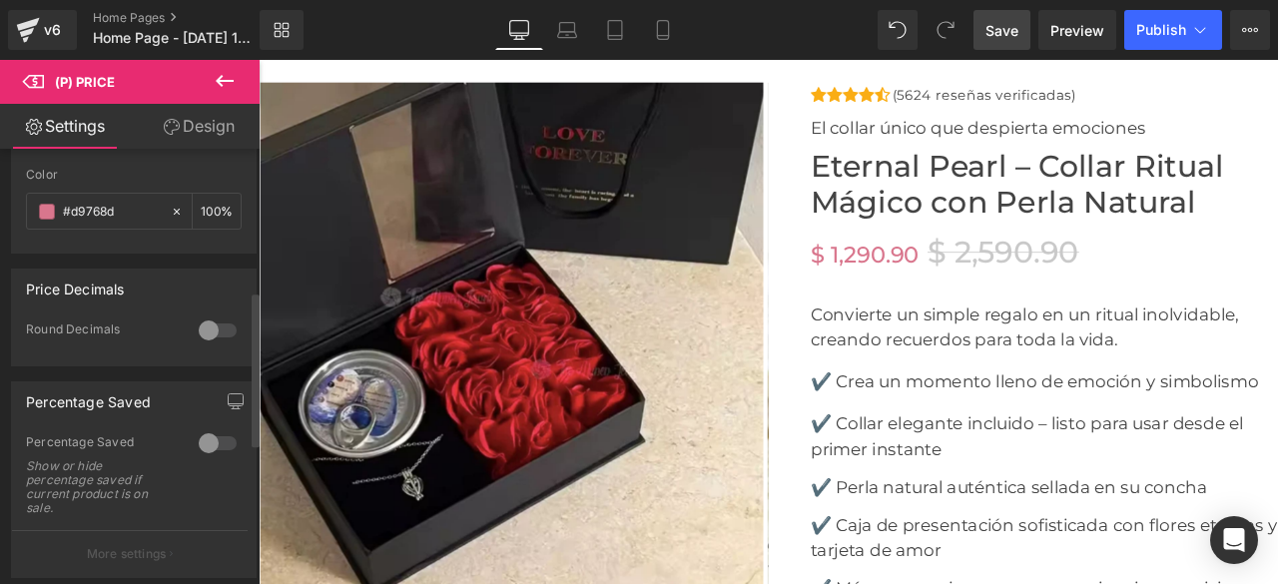
click at [216, 326] on div at bounding box center [218, 330] width 48 height 32
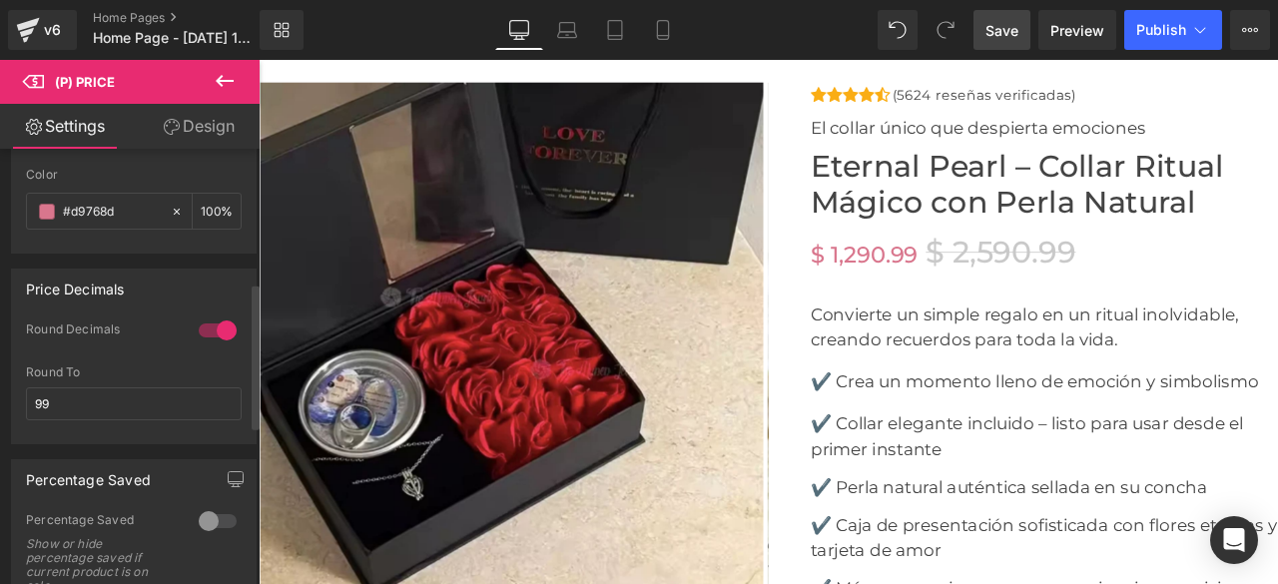
click at [204, 327] on div at bounding box center [218, 330] width 48 height 32
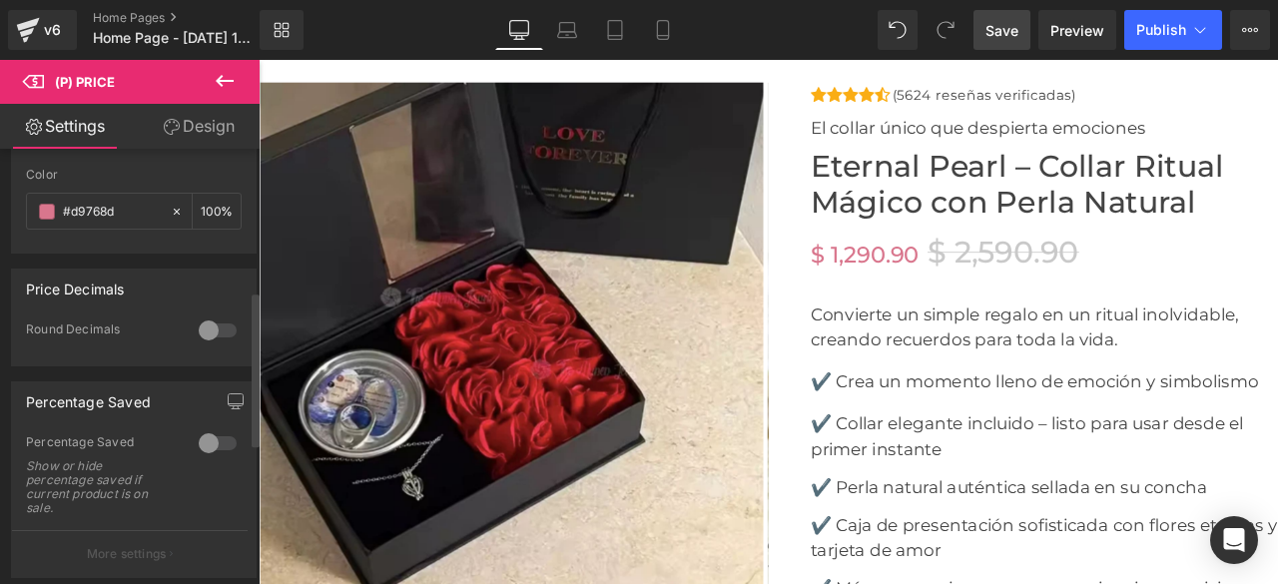
click at [211, 327] on div at bounding box center [218, 330] width 48 height 32
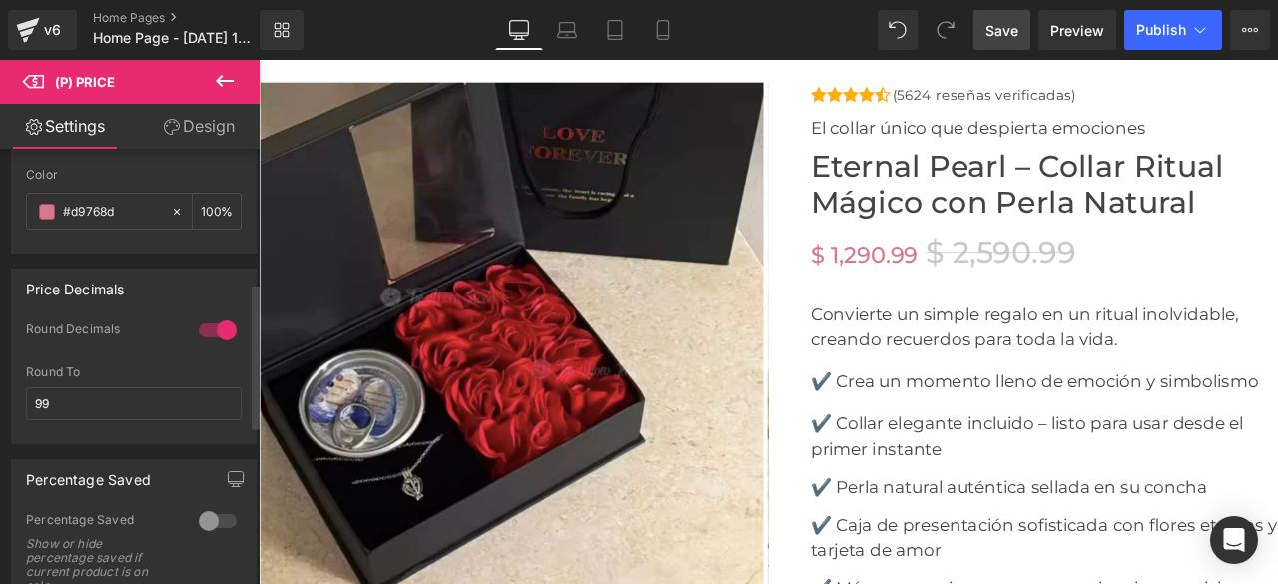
click at [208, 327] on div at bounding box center [218, 330] width 48 height 32
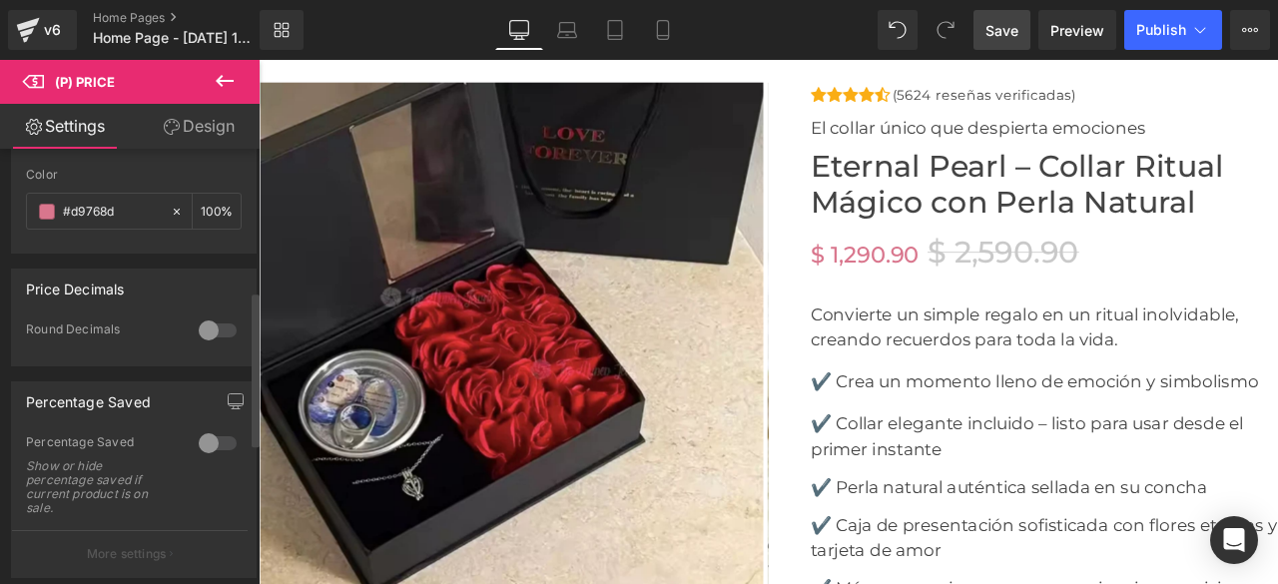
scroll to position [499, 0]
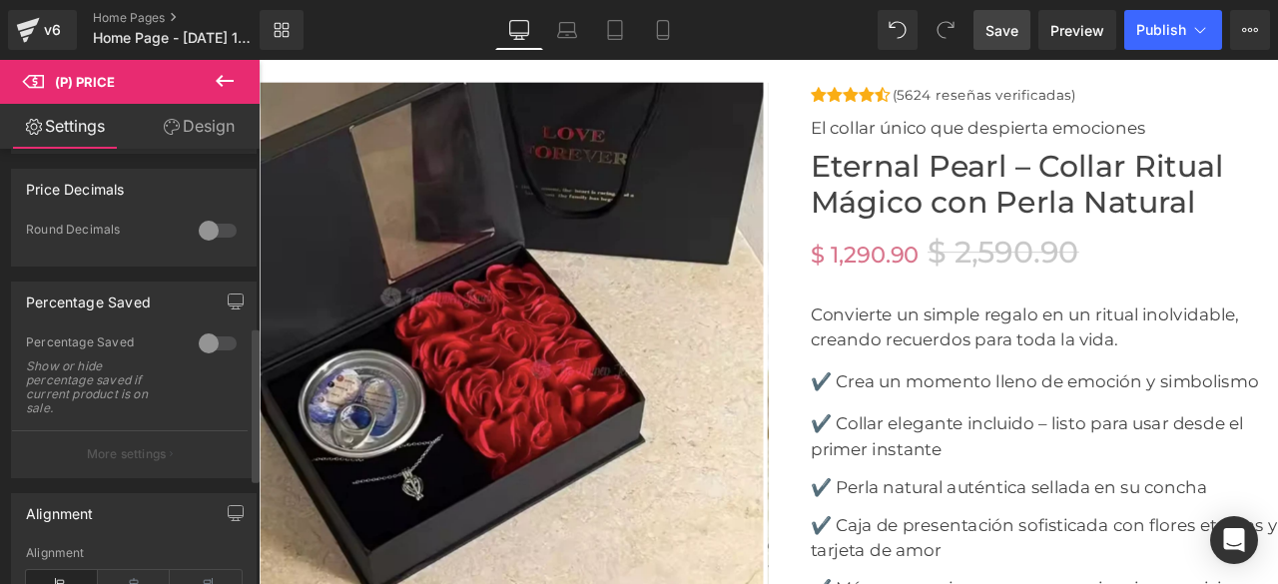
click at [212, 340] on div at bounding box center [218, 343] width 48 height 32
click at [197, 340] on div at bounding box center [218, 343] width 48 height 32
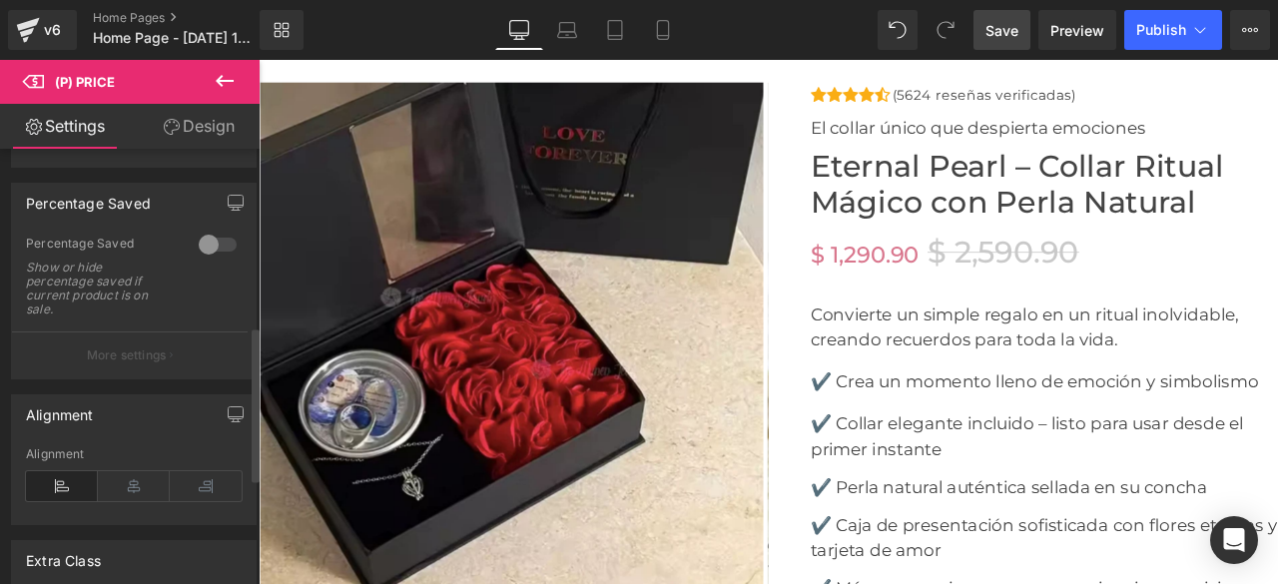
scroll to position [498, 0]
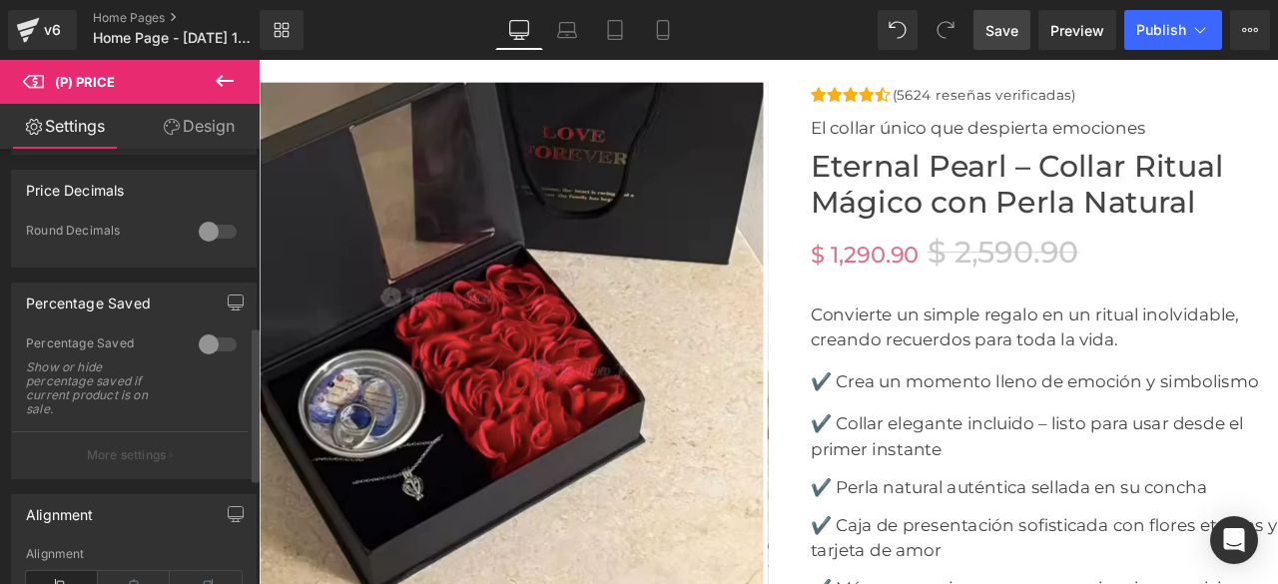
click at [214, 340] on div at bounding box center [218, 344] width 48 height 32
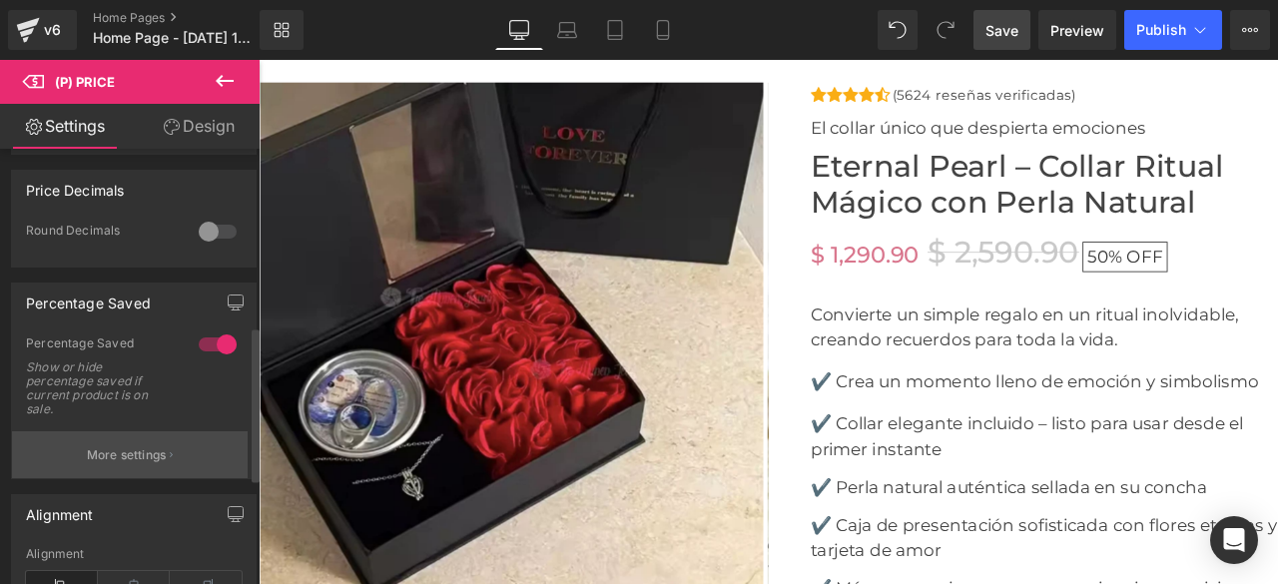
click at [148, 452] on p "More settings" at bounding box center [127, 455] width 80 height 18
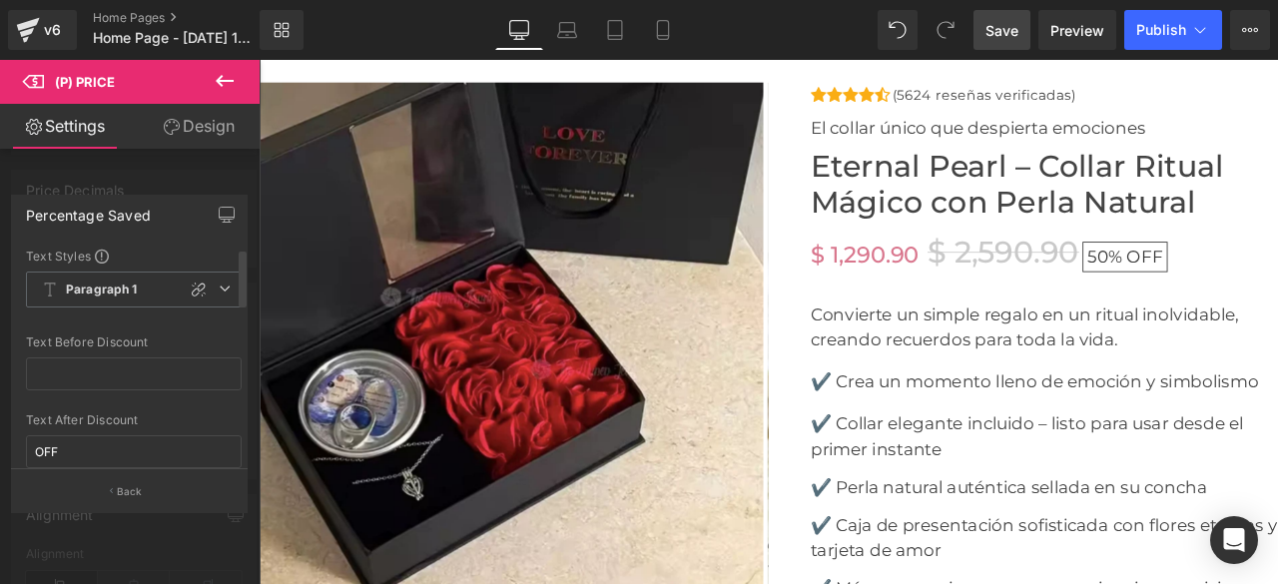
scroll to position [100, 0]
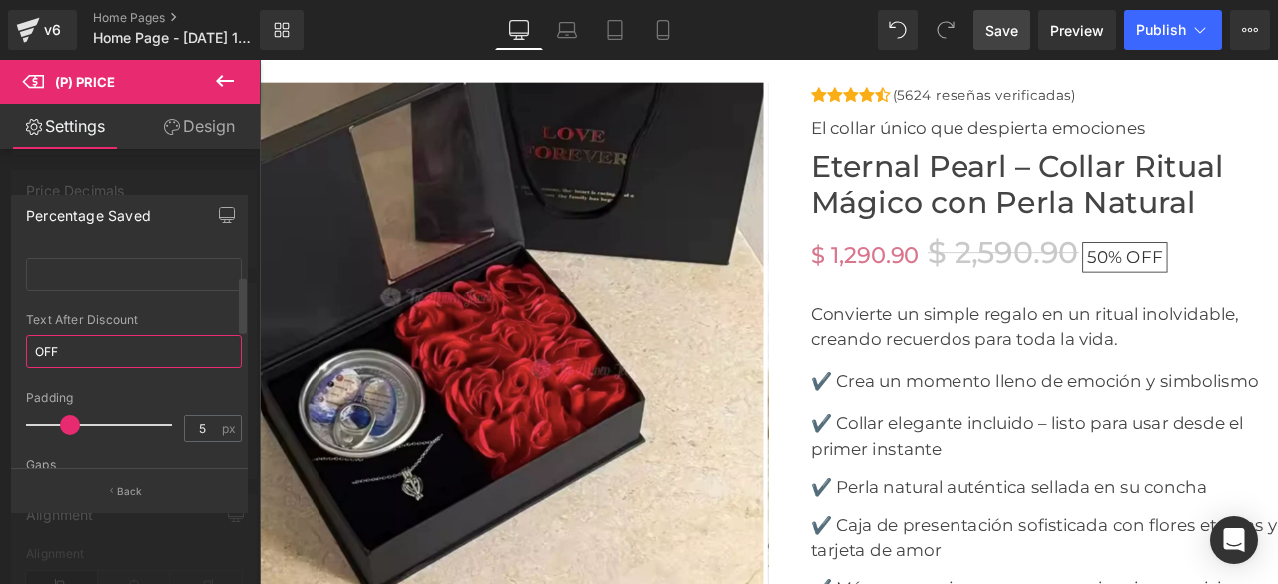
click at [102, 350] on input "OFF" at bounding box center [134, 351] width 216 height 33
type input "O"
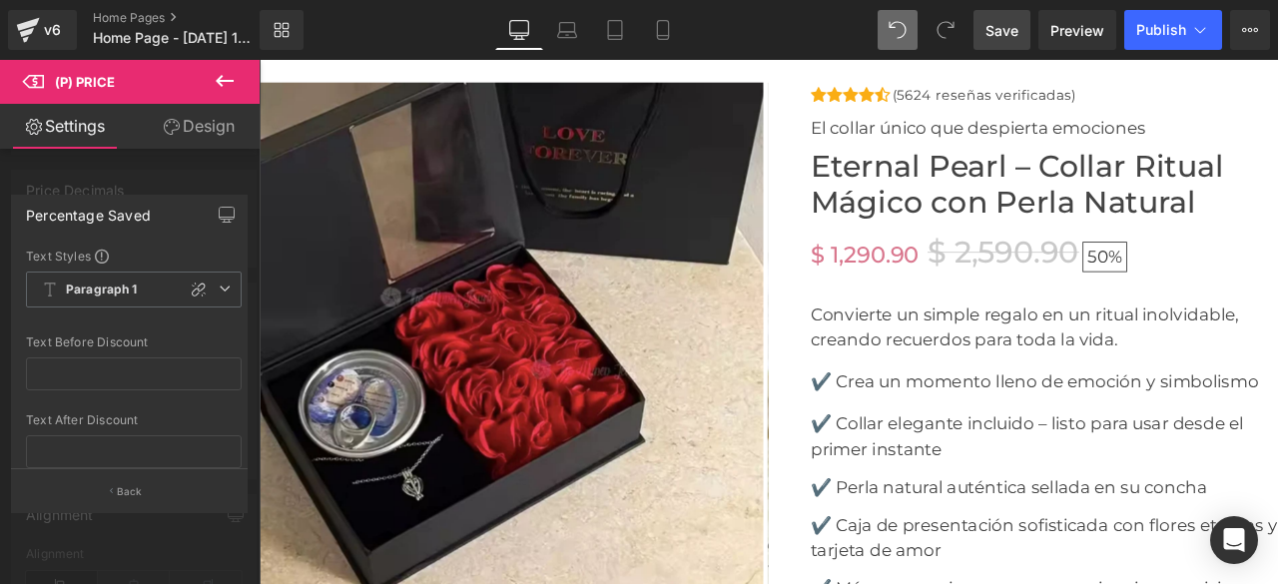
click at [890, 37] on icon at bounding box center [897, 30] width 18 height 18
click at [1012, 29] on span "Save" at bounding box center [1001, 30] width 33 height 21
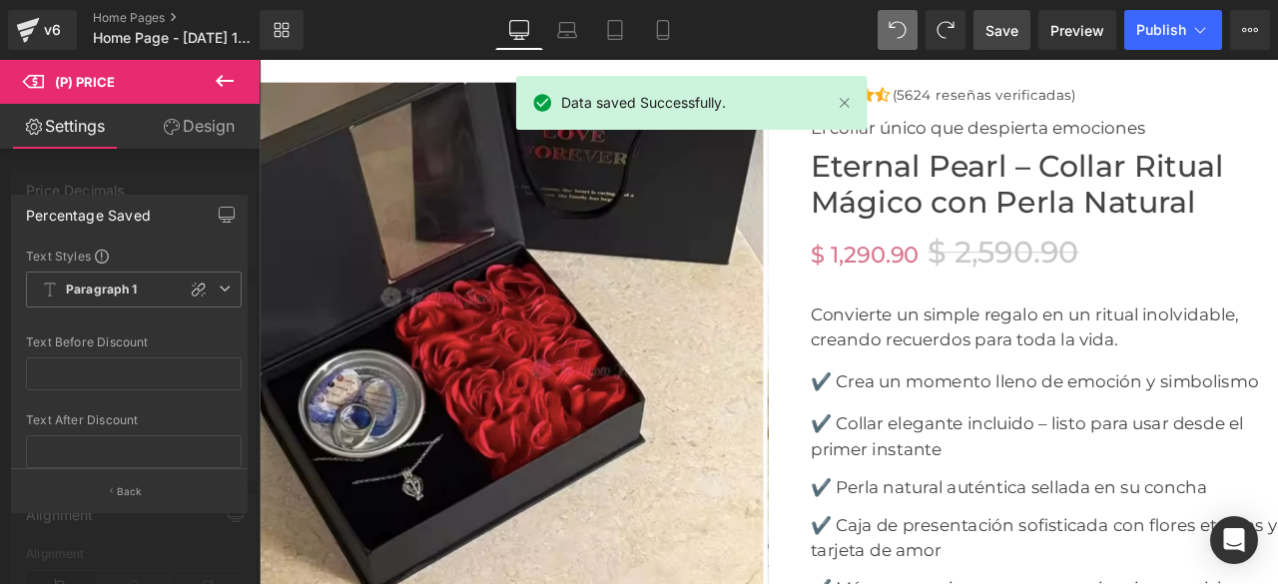
click at [34, 19] on icon at bounding box center [28, 30] width 24 height 50
click at [42, 27] on div "v6" at bounding box center [52, 30] width 25 height 26
click at [23, 4] on div "v6 Home Pages Home Page - [DATE] 11:07:31" at bounding box center [130, 30] width 260 height 60
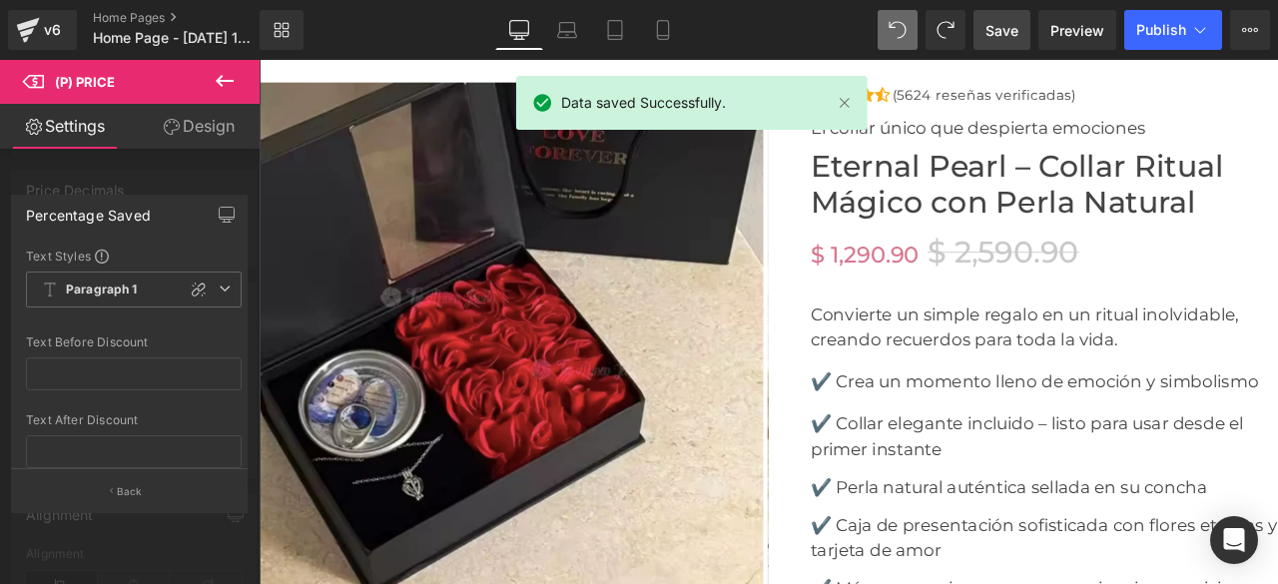
click at [25, 28] on icon at bounding box center [28, 24] width 23 height 13
click at [38, 36] on icon at bounding box center [28, 30] width 24 height 50
click at [40, 29] on div "v6" at bounding box center [52, 30] width 25 height 26
click at [45, 24] on div "v6" at bounding box center [52, 30] width 25 height 26
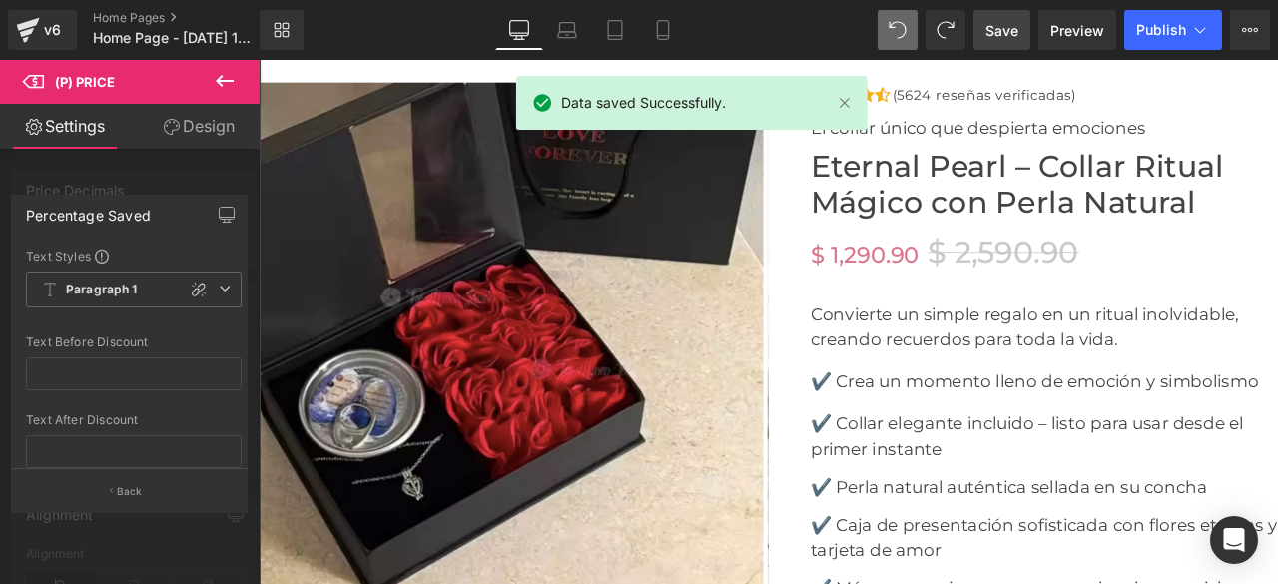
click at [44, 21] on div "v6" at bounding box center [52, 30] width 25 height 26
